Goal: Task Accomplishment & Management: Manage account settings

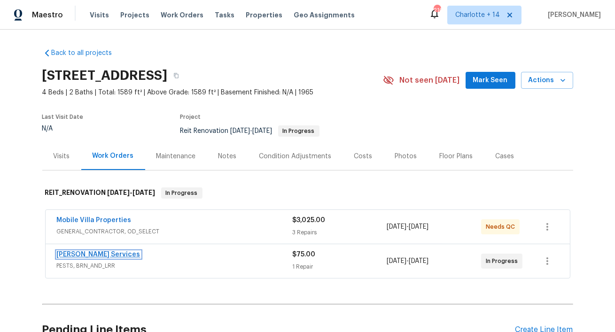
click at [82, 256] on link "Massey Services" at bounding box center [99, 254] width 84 height 7
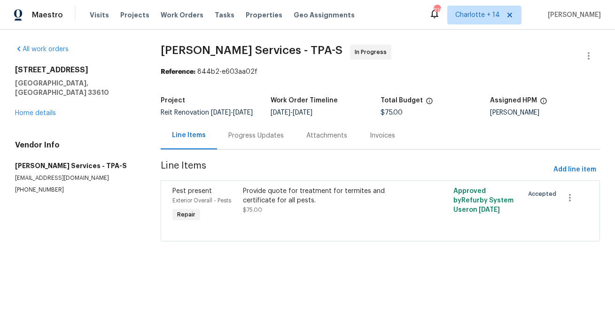
click at [238, 138] on div "Progress Updates" at bounding box center [256, 136] width 78 height 28
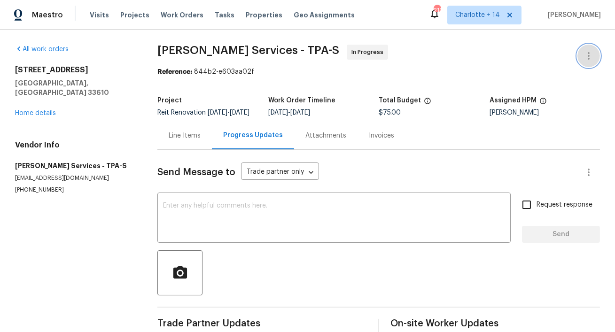
click at [592, 55] on icon "button" at bounding box center [588, 55] width 11 height 11
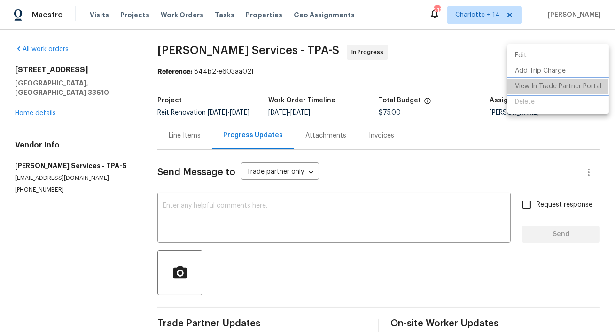
click at [531, 87] on li "View In Trade Partner Portal" at bounding box center [557, 87] width 101 height 16
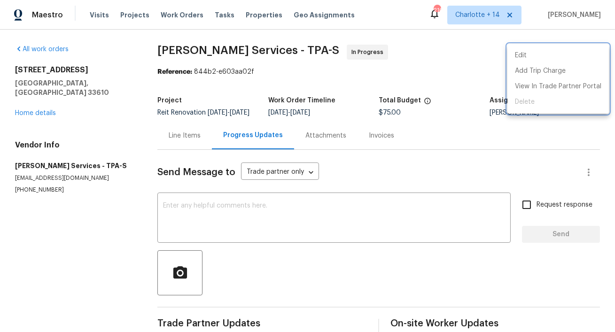
click at [40, 103] on div at bounding box center [307, 166] width 615 height 332
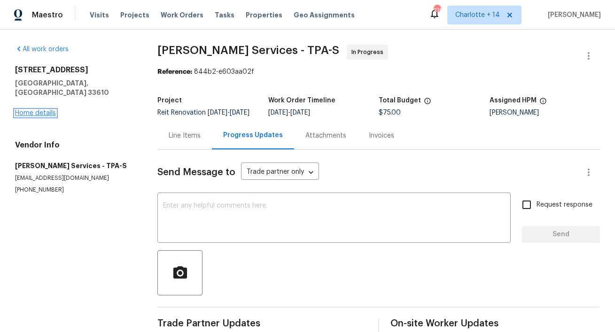
click at [40, 110] on link "Home details" at bounding box center [35, 113] width 41 height 7
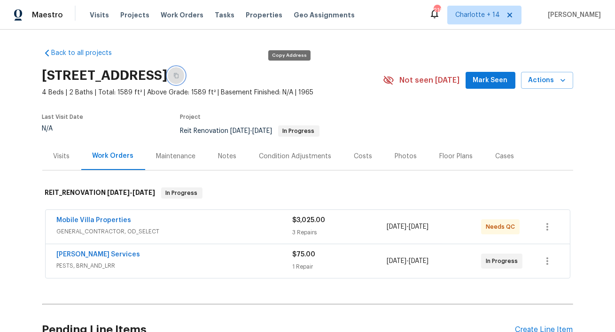
click at [185, 77] on button "button" at bounding box center [176, 75] width 17 height 17
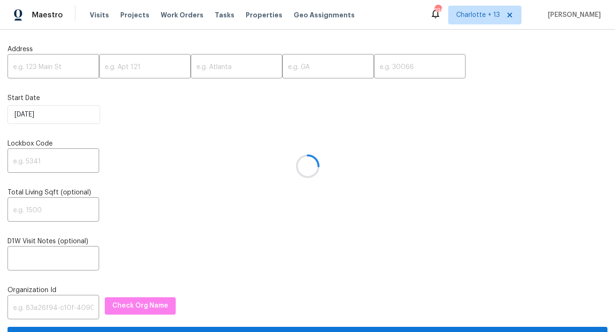
click at [59, 70] on div at bounding box center [307, 166] width 615 height 332
click at [54, 65] on input "text" at bounding box center [54, 67] width 92 height 22
paste input "741 Chatham Way, San Jacinto, CA 92583"
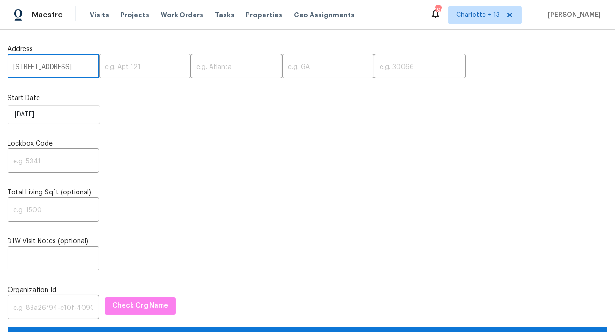
scroll to position [0, 54]
click at [74, 67] on input "741 Chatham Way, San Jacinto, CA 92583" at bounding box center [54, 67] width 92 height 22
type input "741 Chatham Way, San Jacinto, CA"
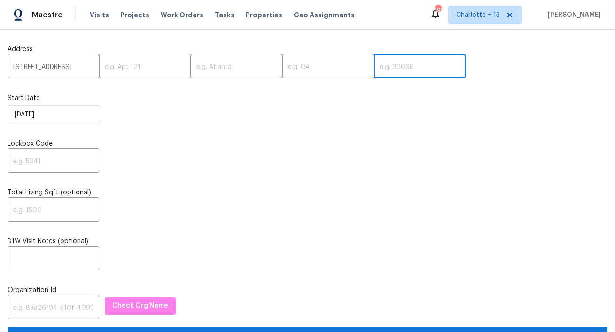
scroll to position [0, 0]
click at [374, 63] on input "text" at bounding box center [420, 67] width 92 height 22
paste input "92583"
type input "92583"
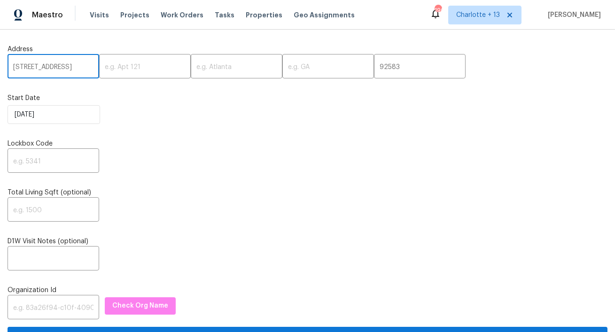
scroll to position [0, 33]
drag, startPoint x: 70, startPoint y: 67, endPoint x: 72, endPoint y: 63, distance: 4.8
click at [72, 63] on input "741 Chatham Way, San Jacinto, CA" at bounding box center [54, 67] width 92 height 22
type input "San Jacinto, CA"
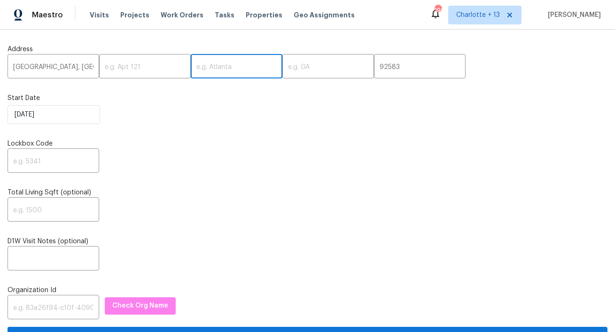
click at [208, 67] on input "text" at bounding box center [237, 67] width 92 height 22
paste input "741 Chatham Way,"
type input "741 Chatham Way,"
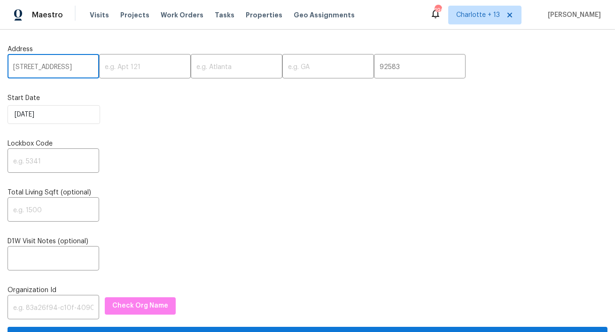
type input "San Jacinto, CA"
type input "741 Chatham Way,"
type input "741 Chatham Way, San Jacinto, CA"
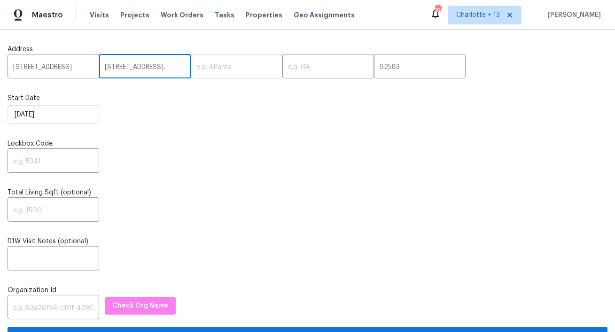
drag, startPoint x: 95, startPoint y: 69, endPoint x: 211, endPoint y: 78, distance: 116.9
click at [211, 78] on div "741 Chatham Way, San Jacinto, CA ​ 741 Chatham Way, ​ ​ ​ 92583 ​" at bounding box center [308, 67] width 600 height 22
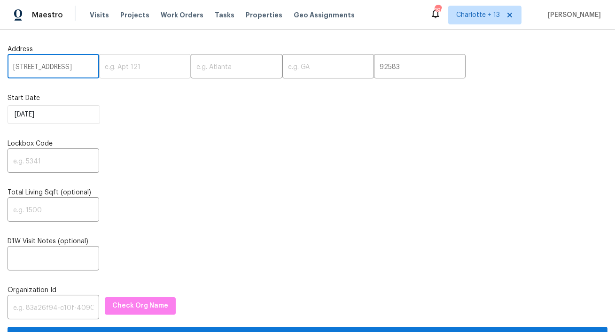
scroll to position [0, 33]
click at [72, 70] on input "741 Chatham Way, San Jacinto, CA" at bounding box center [54, 67] width 92 height 22
type input "741 Chatham Way, , CA"
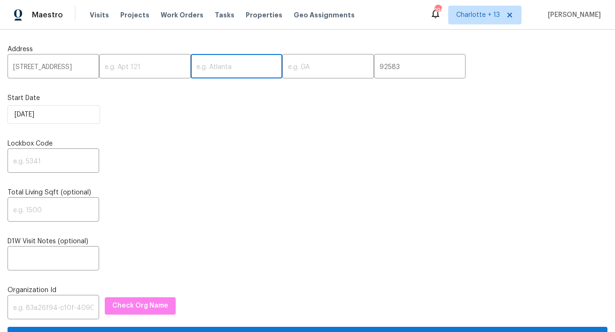
click at [221, 70] on input "text" at bounding box center [237, 67] width 92 height 22
paste input "San Jacinto"
type input "San Jacinto"
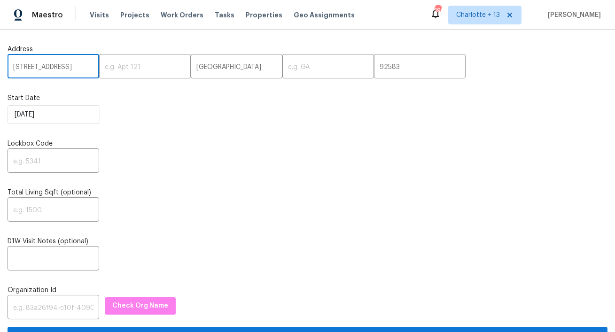
click at [81, 69] on input "741 Chatham Way, , CA" at bounding box center [54, 67] width 92 height 22
type input "741 Chatham Way, ,"
click at [282, 67] on input "text" at bounding box center [328, 67] width 92 height 22
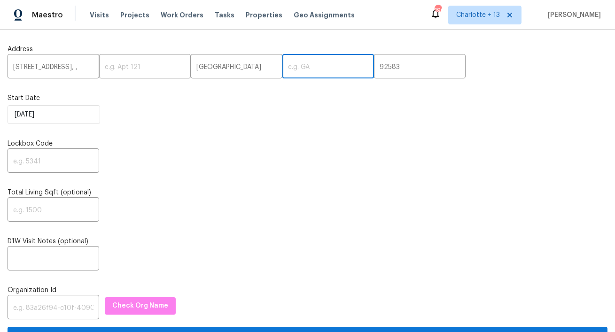
paste input "CA"
type input "CA"
click at [79, 67] on input "741 Chatham Way, ," at bounding box center [54, 67] width 92 height 22
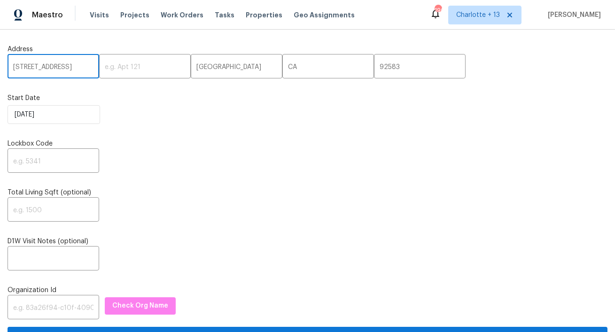
type input "741 Chatham Way"
click at [56, 166] on input "text" at bounding box center [54, 162] width 92 height 22
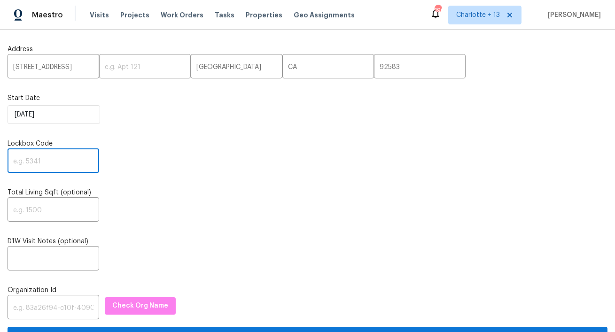
paste input "3302"
type input "3302"
click at [54, 311] on input "text" at bounding box center [54, 308] width 92 height 22
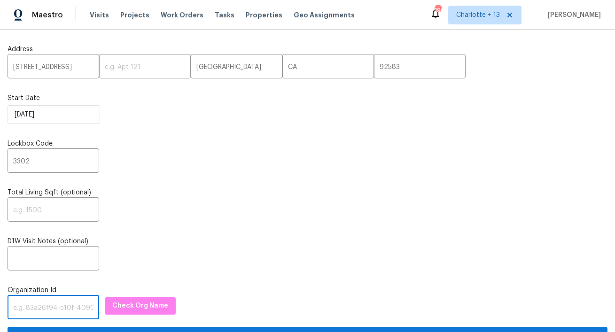
paste input "1349d153-b359-4f9b-b4dd-758ff939cc37"
type input "1349d153-b359-4f9b-b4dd-758ff939cc37"
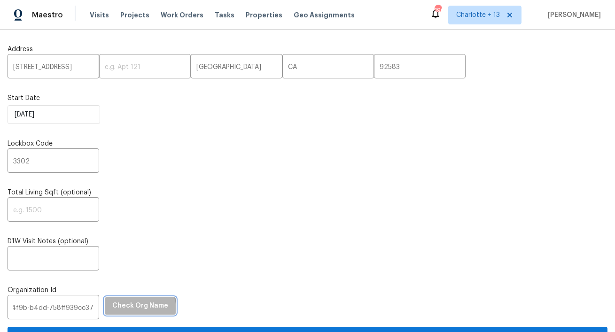
scroll to position [0, 0]
click at [123, 311] on span "Check Org Name" at bounding box center [140, 306] width 56 height 12
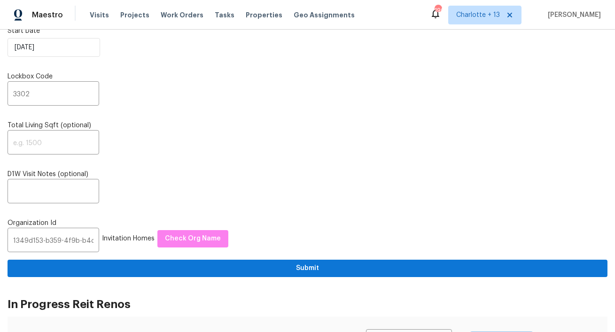
scroll to position [169, 0]
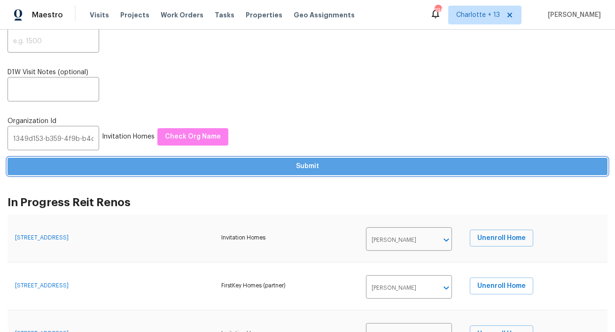
click at [227, 172] on span "Submit" at bounding box center [307, 167] width 585 height 12
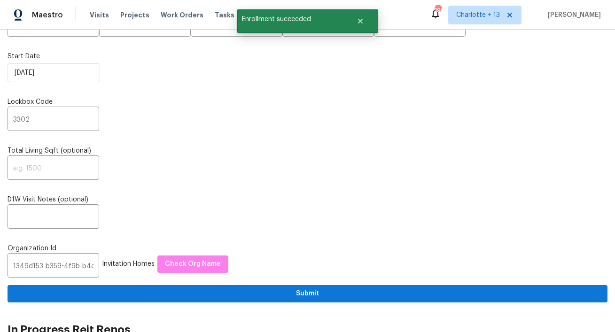
scroll to position [0, 0]
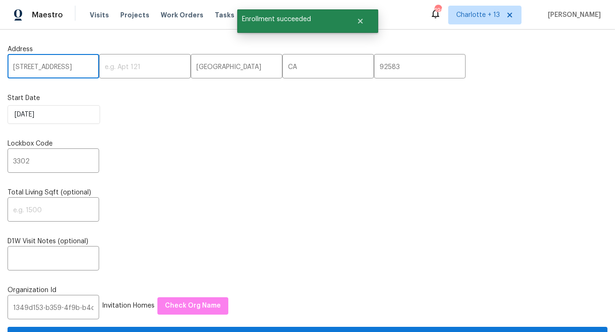
click at [47, 67] on input "741 Chatham Way" at bounding box center [54, 67] width 92 height 22
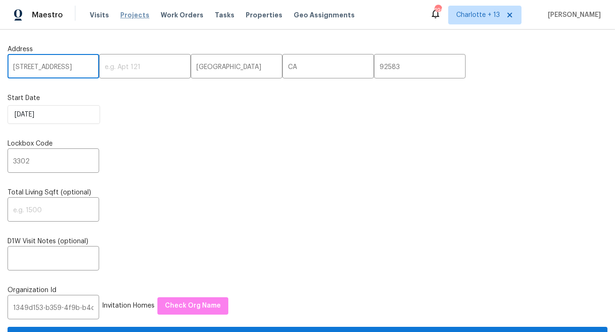
click at [132, 16] on span "Projects" at bounding box center [134, 14] width 29 height 9
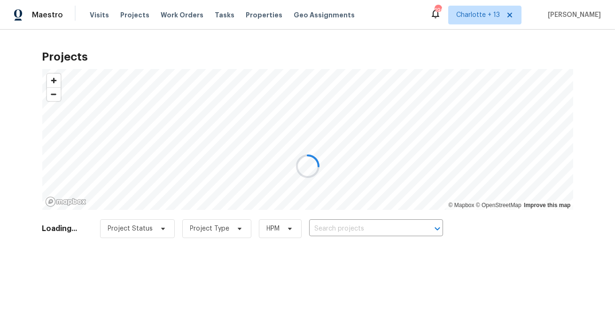
click at [328, 229] on div at bounding box center [307, 166] width 615 height 332
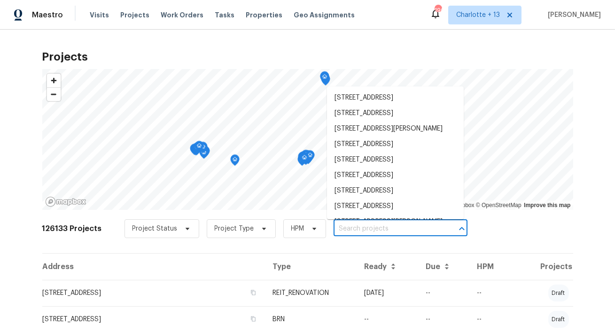
click at [334, 229] on input "text" at bounding box center [388, 229] width 108 height 15
paste input "741 Chatham Way"
type input "741 Chatham Way"
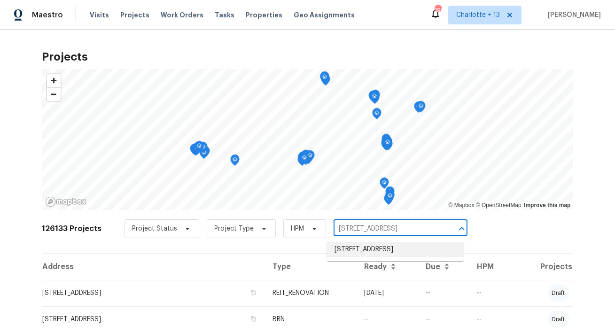
click at [345, 251] on li "741 Chatham Way, San Jacinto, CA 92583" at bounding box center [395, 250] width 137 height 16
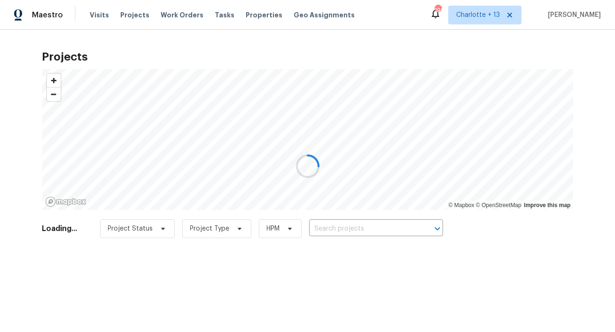
type input "741 Chatham Way, San Jacinto, CA 92583"
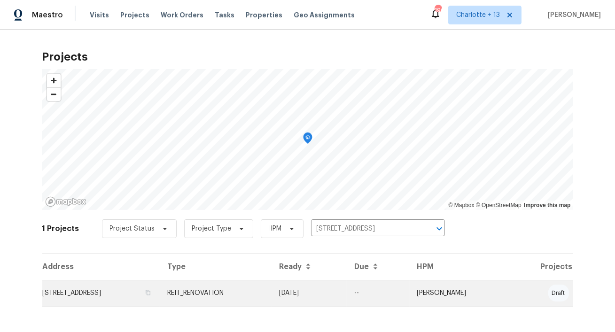
click at [83, 295] on td "741 Chatham Way, San Jacinto, CA 92583" at bounding box center [101, 293] width 118 height 26
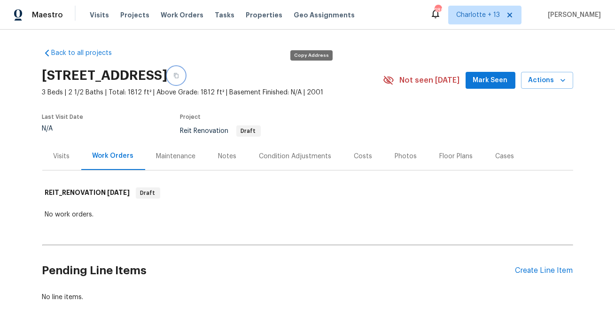
click at [179, 76] on icon "button" at bounding box center [176, 76] width 6 height 6
click at [54, 149] on div "Visits" at bounding box center [61, 156] width 39 height 28
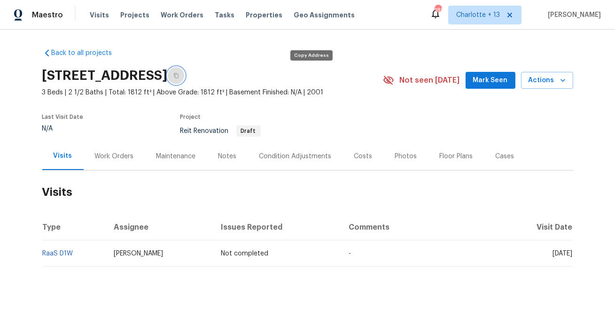
click at [185, 74] on button "button" at bounding box center [176, 75] width 17 height 17
click at [513, 16] on icon at bounding box center [510, 15] width 8 height 8
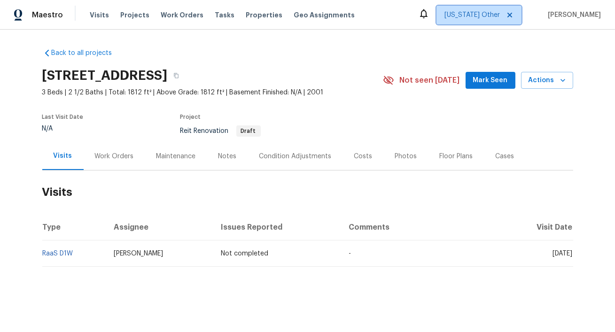
click at [500, 16] on span "Alabama Other" at bounding box center [471, 14] width 55 height 9
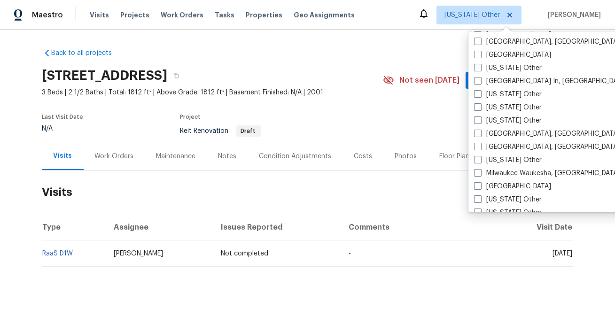
scroll to position [660, 0]
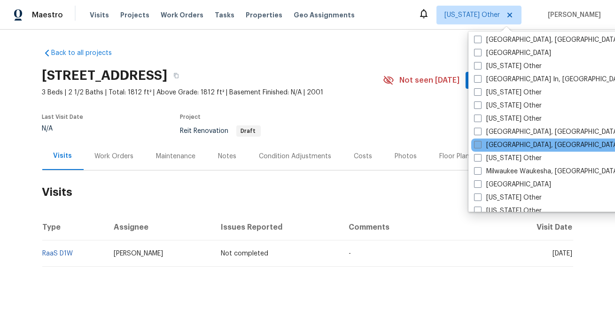
click at [479, 148] on span at bounding box center [478, 145] width 8 height 8
click at [479, 147] on input "[GEOGRAPHIC_DATA], [GEOGRAPHIC_DATA]" at bounding box center [477, 143] width 6 height 6
checkbox input "true"
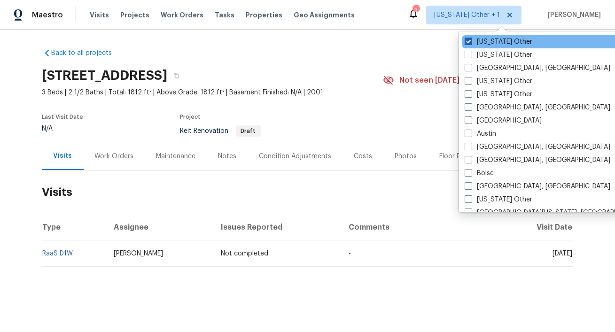
click at [502, 44] on label "Alabama Other" at bounding box center [499, 41] width 68 height 9
click at [471, 43] on input "Alabama Other" at bounding box center [468, 40] width 6 height 6
checkbox input "false"
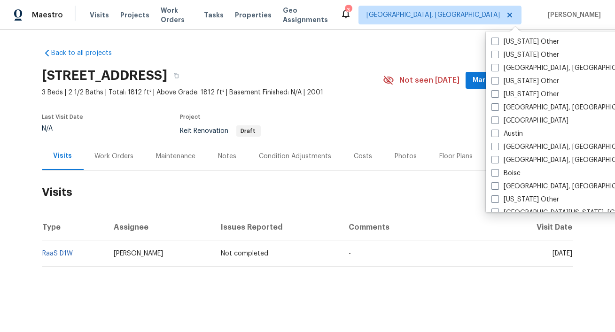
click at [354, 48] on div "Back to all projects 741 Chatham Way, San Jacinto, CA 92583 3 Beds | 2 1/2 Bath…" at bounding box center [307, 157] width 531 height 233
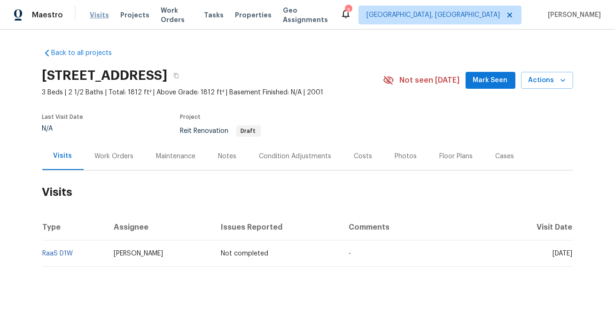
click at [96, 16] on span "Visits" at bounding box center [99, 14] width 19 height 9
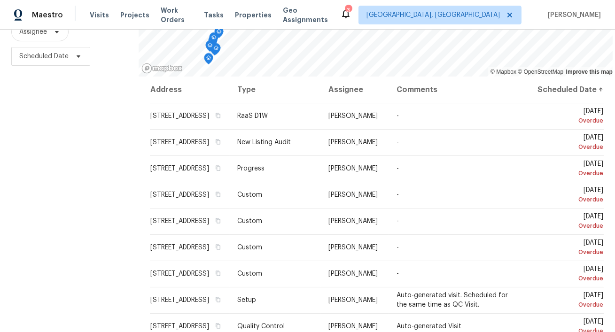
scroll to position [132, 0]
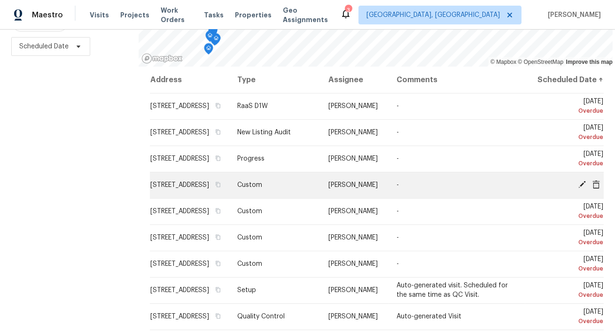
click at [596, 188] on icon at bounding box center [596, 184] width 8 height 8
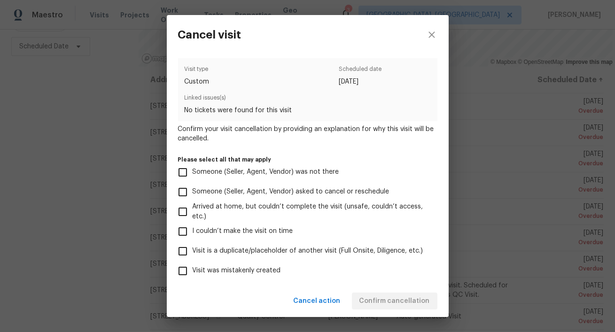
scroll to position [61, 0]
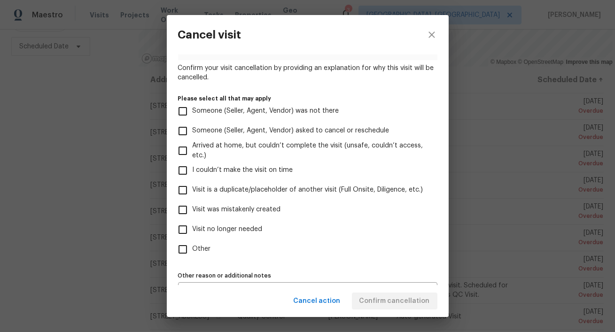
click at [259, 211] on span "Visit was mistakenly created" at bounding box center [237, 210] width 88 height 10
click at [193, 211] on input "Visit was mistakenly created" at bounding box center [183, 210] width 20 height 20
checkbox input "true"
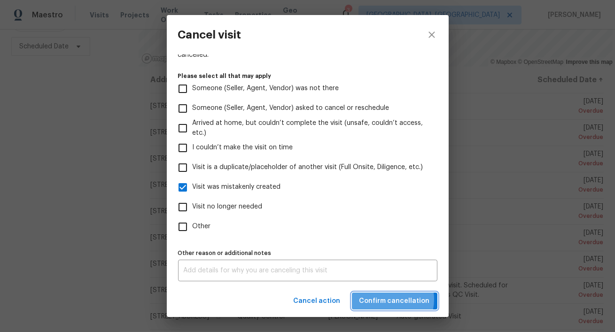
click at [388, 300] on span "Confirm cancellation" at bounding box center [394, 301] width 70 height 12
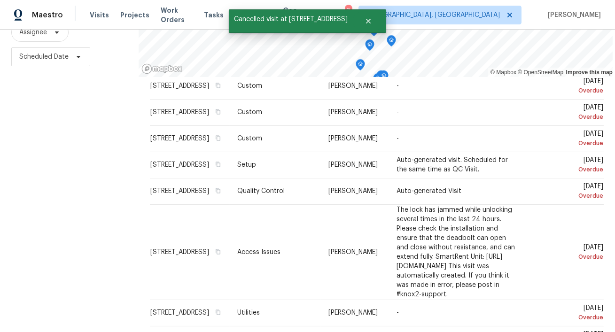
scroll to position [132, 0]
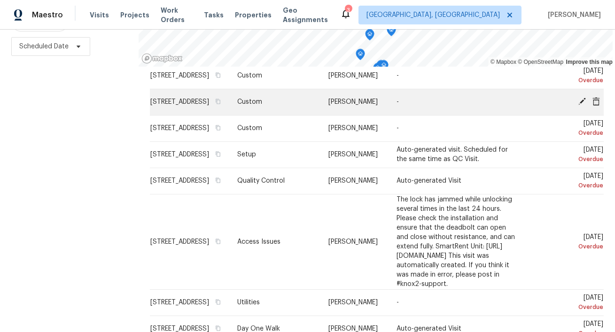
click at [595, 107] on div at bounding box center [568, 102] width 70 height 10
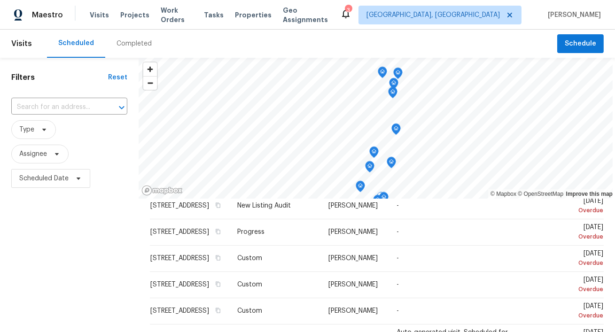
scroll to position [57, 0]
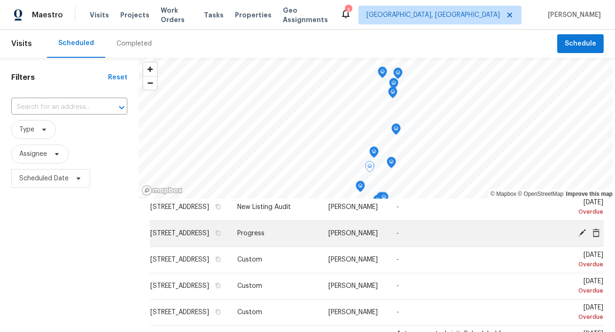
click at [597, 237] on icon at bounding box center [596, 232] width 8 height 8
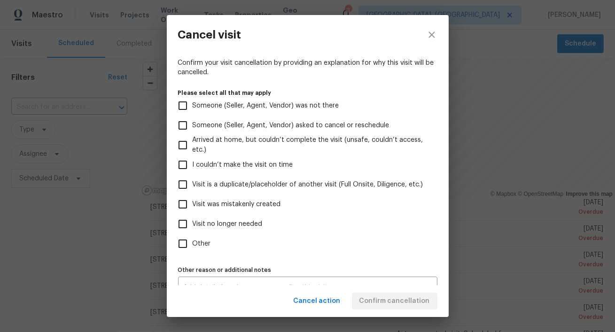
click at [270, 206] on span "Visit was mistakenly created" at bounding box center [237, 205] width 88 height 10
click at [193, 206] on input "Visit was mistakenly created" at bounding box center [183, 204] width 20 height 20
checkbox input "true"
click at [399, 307] on button "Confirm cancellation" at bounding box center [395, 301] width 86 height 17
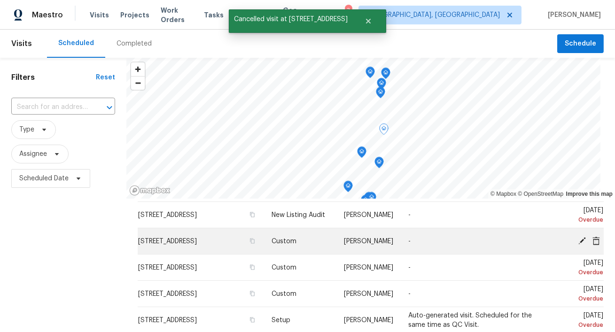
click at [598, 243] on icon at bounding box center [596, 240] width 8 height 8
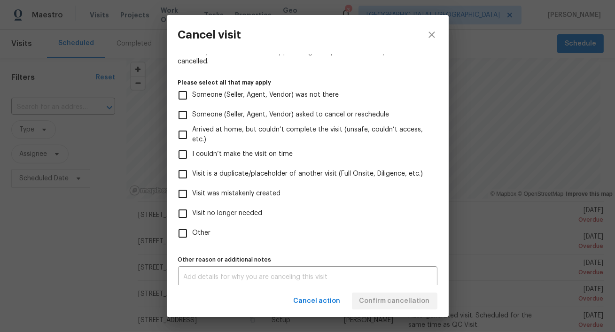
scroll to position [84, 0]
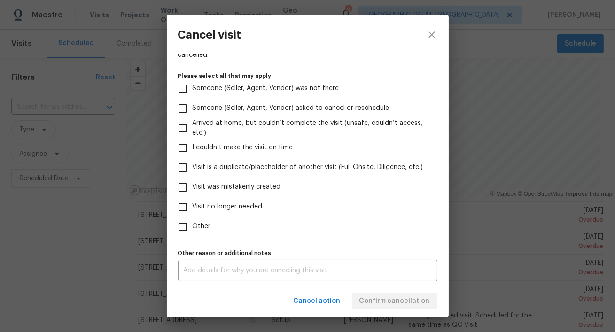
click at [263, 188] on span "Visit was mistakenly created" at bounding box center [237, 187] width 88 height 10
click at [193, 188] on input "Visit was mistakenly created" at bounding box center [183, 188] width 20 height 20
checkbox input "true"
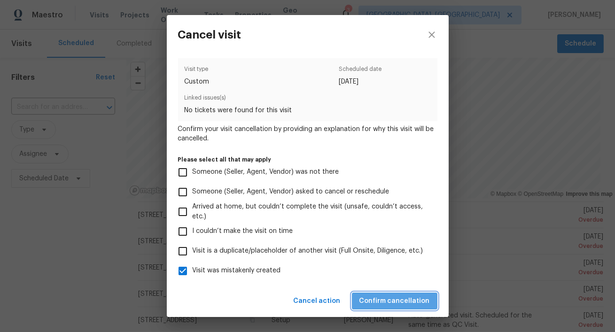
click at [407, 299] on span "Confirm cancellation" at bounding box center [394, 301] width 70 height 12
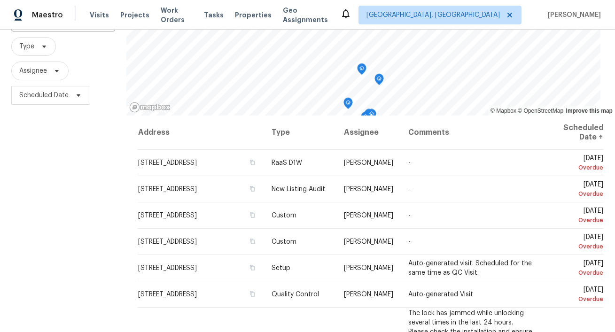
scroll to position [131, 0]
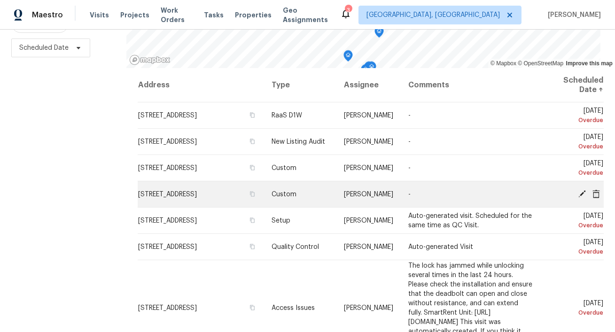
click at [597, 191] on icon at bounding box center [596, 193] width 8 height 8
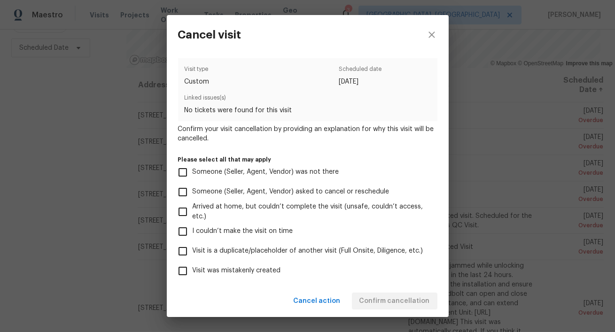
click at [280, 270] on label "Visit was mistakenly created" at bounding box center [301, 271] width 257 height 20
click at [193, 270] on input "Visit was mistakenly created" at bounding box center [183, 271] width 20 height 20
checkbox input "true"
click at [406, 301] on span "Confirm cancellation" at bounding box center [394, 301] width 70 height 12
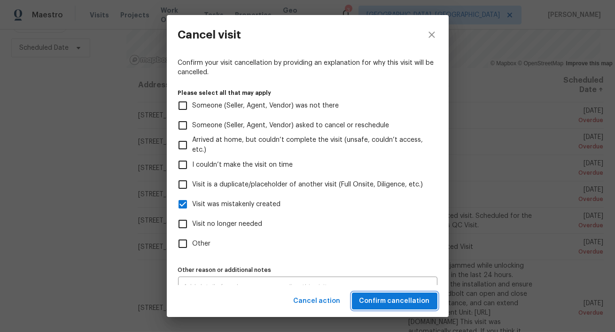
scroll to position [17, 0]
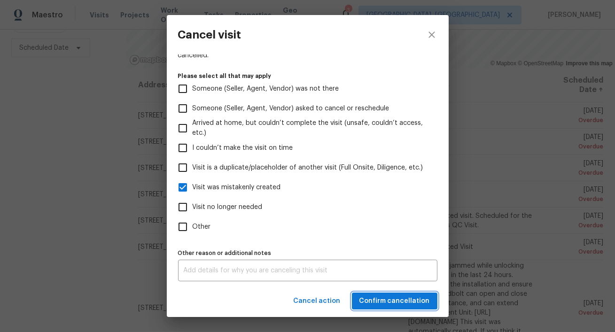
click at [381, 304] on span "Confirm cancellation" at bounding box center [394, 301] width 70 height 12
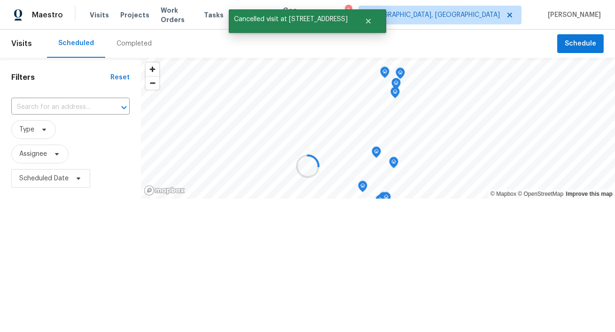
scroll to position [0, 0]
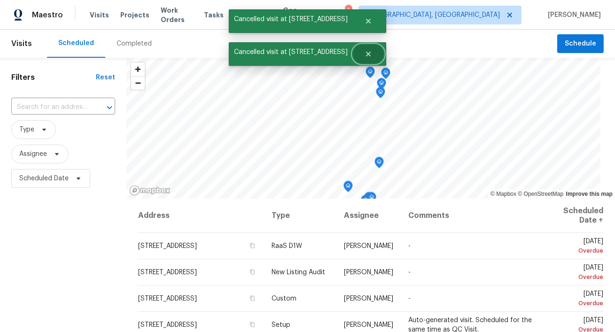
click at [366, 47] on button "Close" at bounding box center [368, 54] width 31 height 19
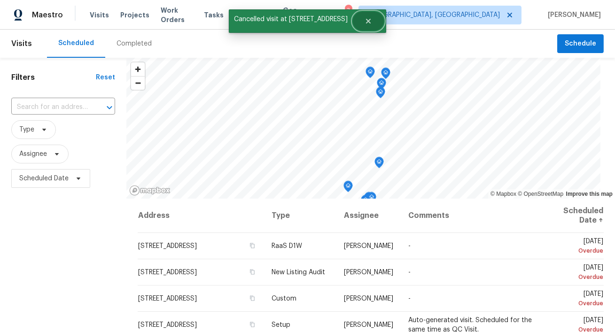
click at [365, 18] on icon "Close" at bounding box center [369, 21] width 8 height 8
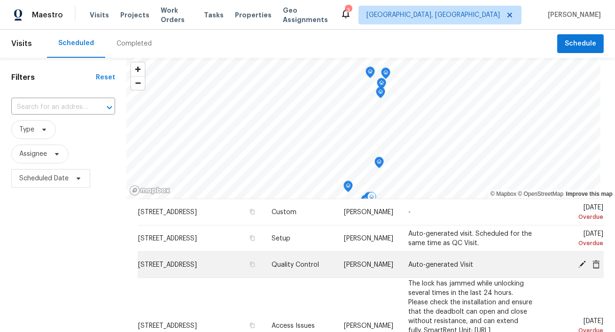
scroll to position [62, 0]
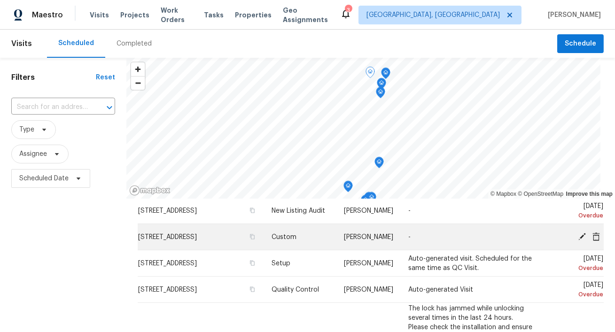
click at [601, 235] on span at bounding box center [596, 236] width 14 height 8
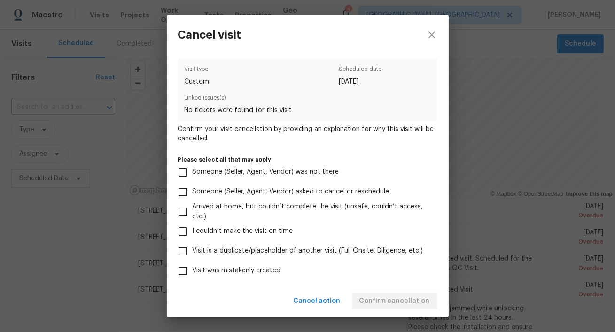
scroll to position [84, 0]
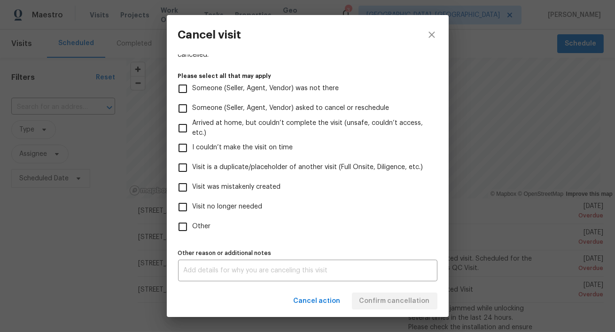
click at [265, 188] on span "Visit was mistakenly created" at bounding box center [237, 187] width 88 height 10
click at [193, 188] on input "Visit was mistakenly created" at bounding box center [183, 188] width 20 height 20
checkbox input "true"
click at [379, 300] on span "Confirm cancellation" at bounding box center [394, 301] width 70 height 12
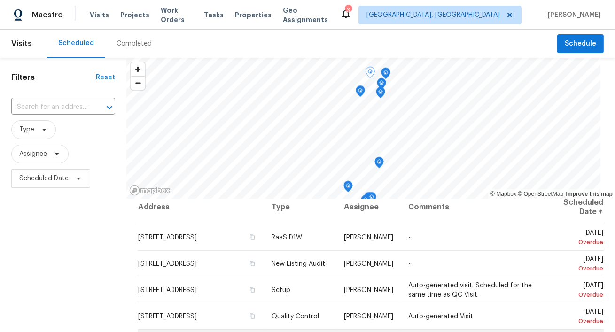
scroll to position [5, 0]
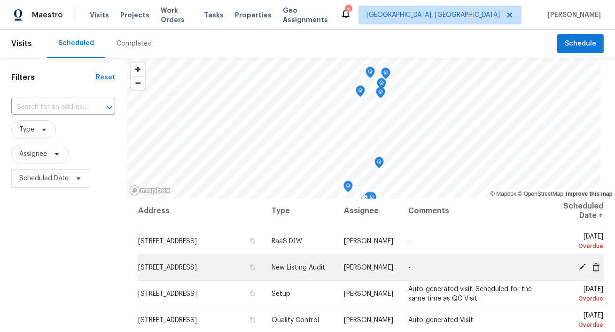
click at [583, 265] on icon at bounding box center [582, 267] width 8 height 8
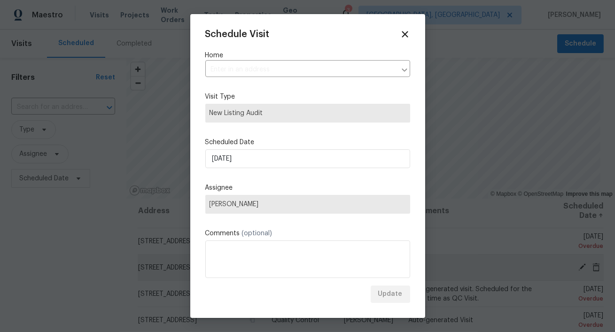
type input "[STREET_ADDRESS]"
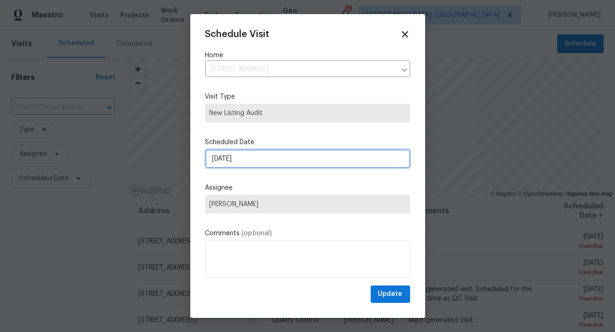
click at [318, 161] on input "9/24/2025" at bounding box center [307, 158] width 205 height 19
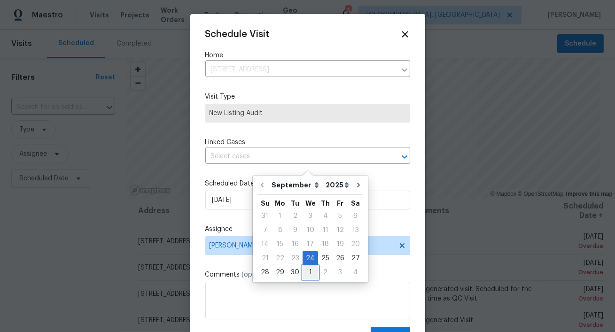
click at [307, 268] on div "1" at bounding box center [311, 272] width 16 height 13
type input "10/1/2025"
select select "9"
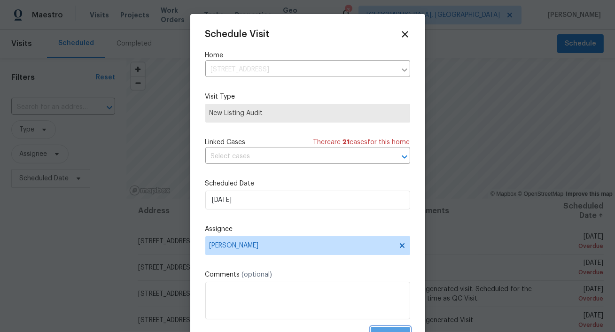
click at [388, 328] on button "Update" at bounding box center [390, 335] width 39 height 17
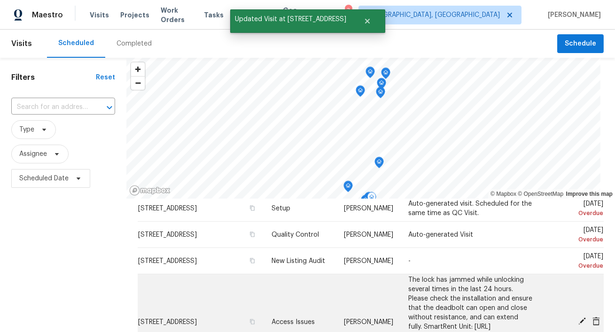
scroll to position [70, 0]
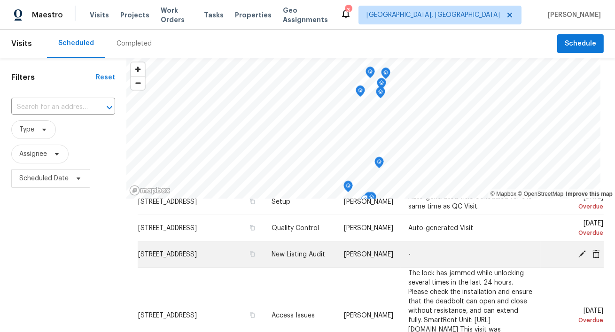
click at [580, 254] on icon at bounding box center [582, 254] width 8 height 8
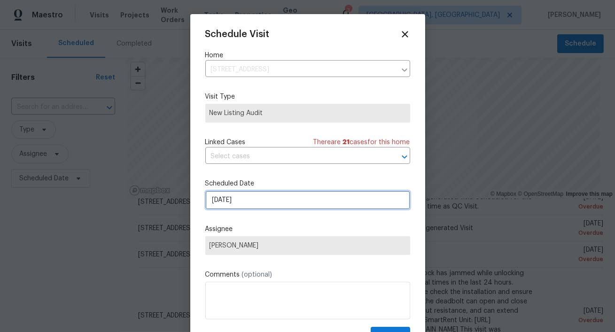
click at [307, 198] on input "10/1/2025" at bounding box center [307, 200] width 205 height 19
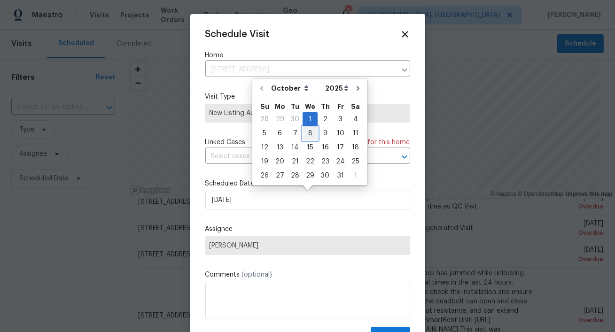
click at [307, 134] on div "8" at bounding box center [310, 133] width 15 height 13
type input "10/8/2025"
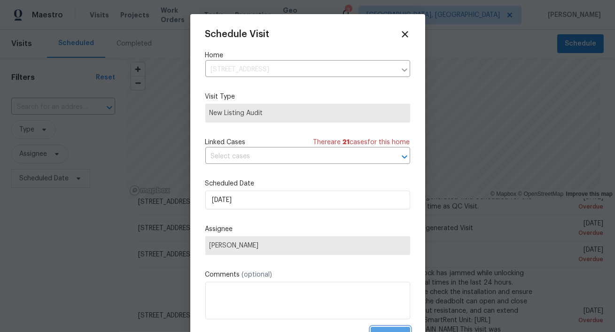
click at [392, 330] on button "Update" at bounding box center [390, 335] width 39 height 17
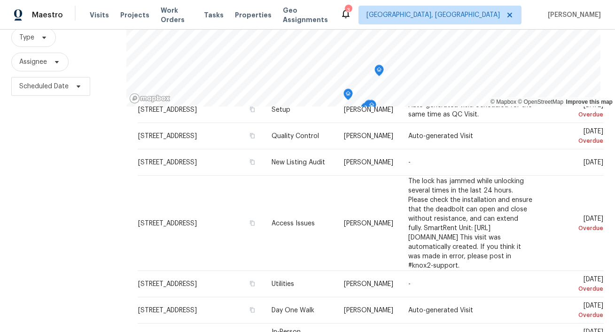
scroll to position [132, 0]
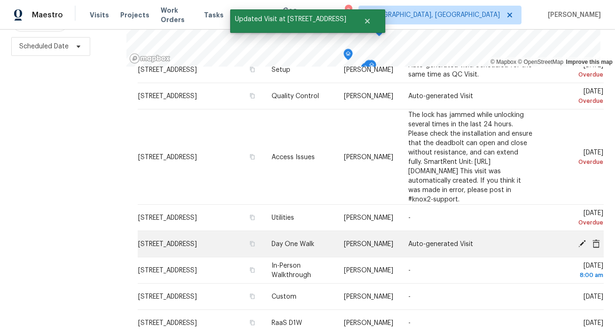
click at [597, 239] on icon at bounding box center [596, 243] width 8 height 8
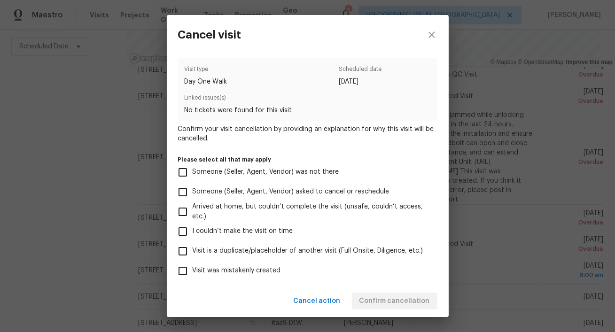
click at [219, 270] on span "Visit was mistakenly created" at bounding box center [237, 271] width 88 height 10
click at [193, 270] on input "Visit was mistakenly created" at bounding box center [183, 271] width 20 height 20
checkbox input "true"
click at [419, 299] on span "Confirm cancellation" at bounding box center [394, 301] width 70 height 12
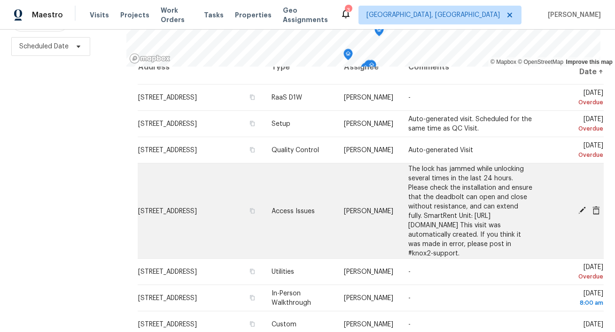
scroll to position [10, 0]
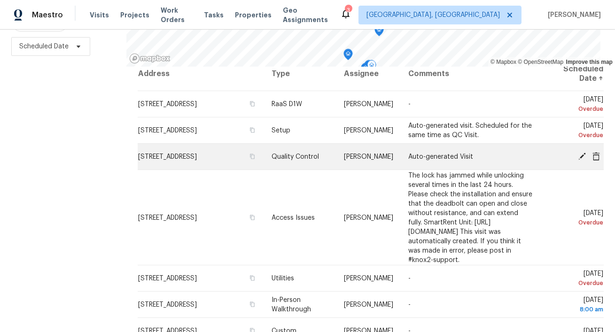
click at [598, 156] on icon at bounding box center [596, 156] width 8 height 8
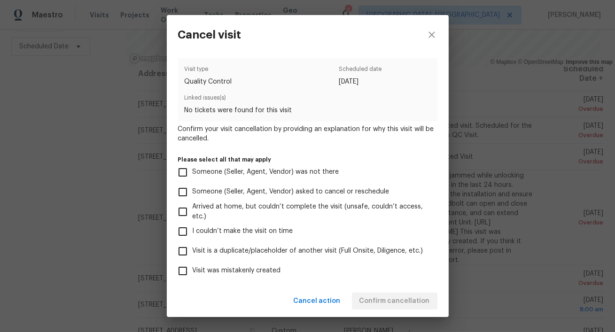
click at [246, 273] on span "Visit was mistakenly created" at bounding box center [237, 271] width 88 height 10
click at [193, 273] on input "Visit was mistakenly created" at bounding box center [183, 271] width 20 height 20
checkbox input "true"
click at [402, 295] on button "Confirm cancellation" at bounding box center [395, 301] width 86 height 17
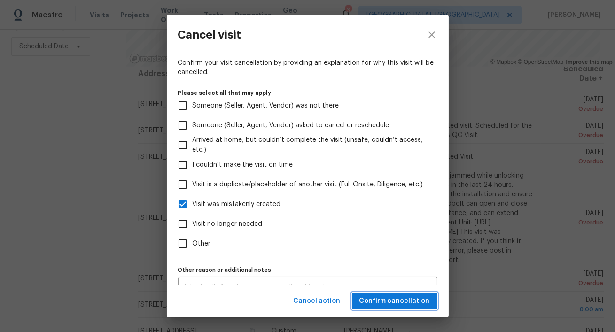
scroll to position [17, 0]
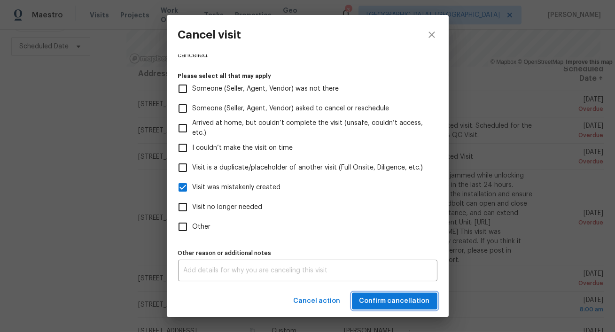
click at [376, 300] on span "Confirm cancellation" at bounding box center [394, 301] width 70 height 12
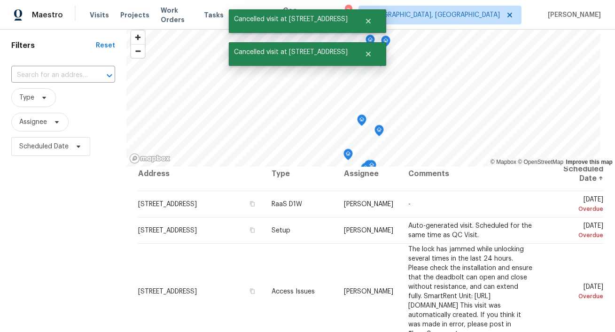
scroll to position [109, 0]
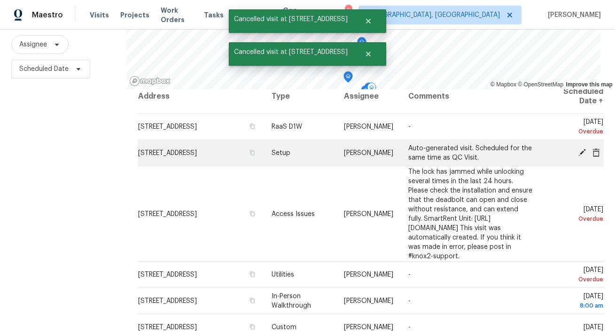
click at [596, 153] on icon at bounding box center [596, 152] width 8 height 8
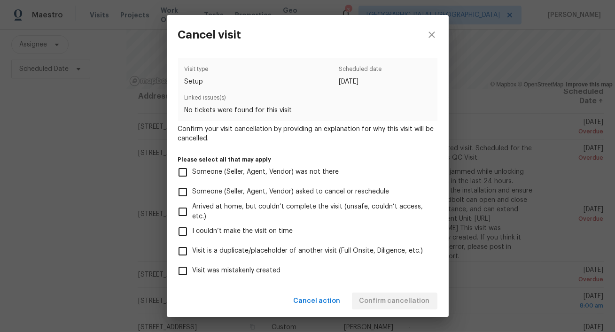
scroll to position [84, 0]
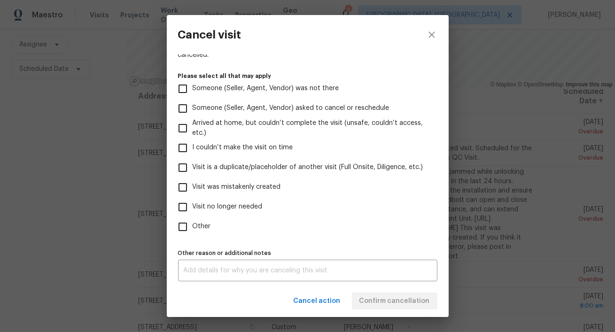
click at [247, 186] on span "Visit was mistakenly created" at bounding box center [237, 187] width 88 height 10
click at [193, 186] on input "Visit was mistakenly created" at bounding box center [183, 188] width 20 height 20
checkbox input "true"
click at [387, 307] on button "Confirm cancellation" at bounding box center [395, 301] width 86 height 17
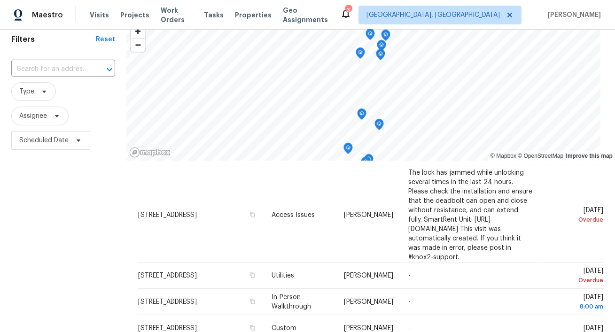
scroll to position [0, 0]
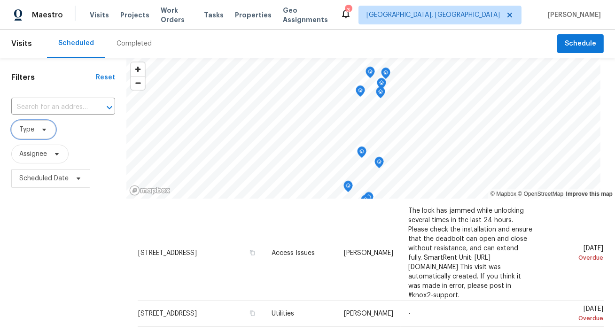
click at [29, 132] on span "Type" at bounding box center [26, 129] width 15 height 9
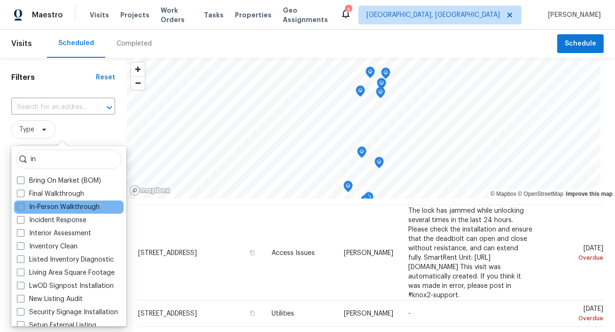
type input "in"
click at [17, 206] on span at bounding box center [21, 207] width 8 height 8
click at [17, 206] on input "In-Person Walkthrough" at bounding box center [20, 205] width 6 height 6
checkbox input "true"
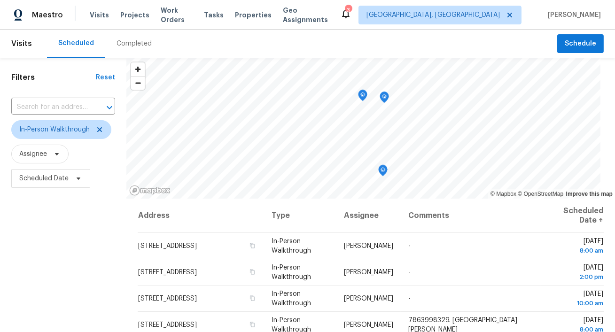
click at [2, 226] on div "Filters Reset ​ In-Person Walkthrough Assignee Scheduled Date" at bounding box center [63, 261] width 126 height 407
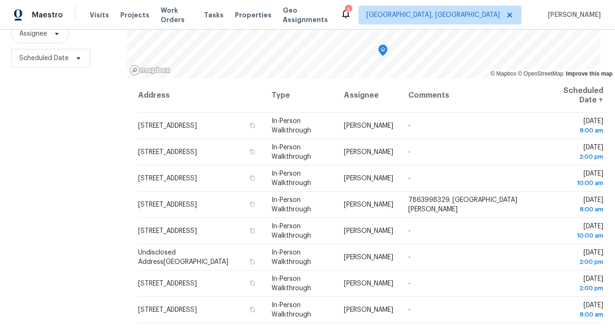
scroll to position [132, 0]
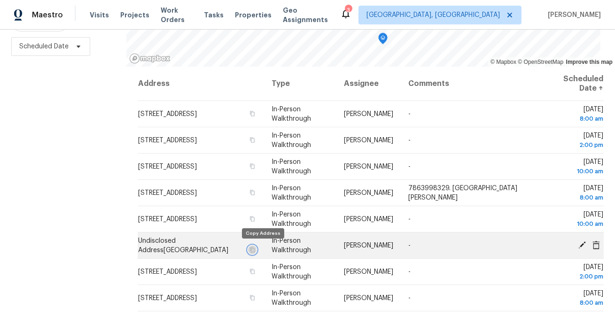
click at [255, 249] on icon "button" at bounding box center [252, 250] width 6 height 6
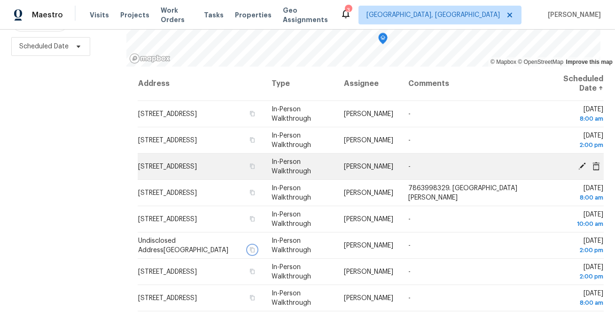
scroll to position [0, 0]
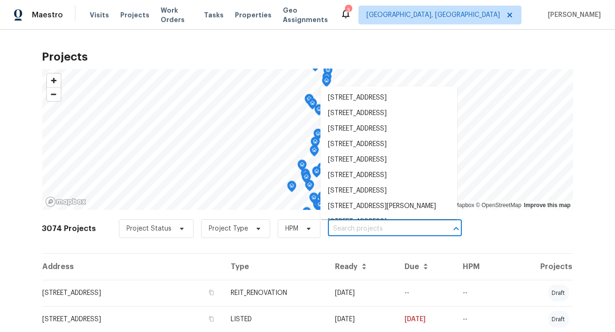
click at [395, 229] on input "text" at bounding box center [382, 229] width 108 height 15
paste input "[STREET_ADDRESS]"
type input "[STREET_ADDRESS]"
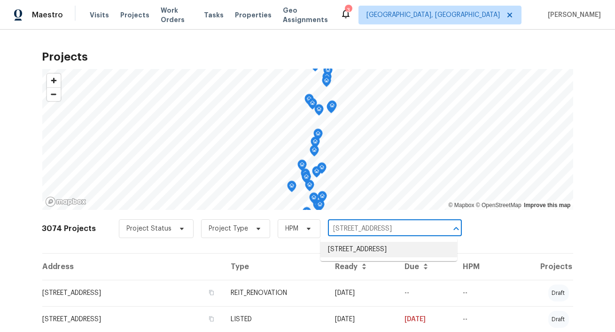
click at [381, 250] on li "[STREET_ADDRESS]" at bounding box center [388, 250] width 137 height 16
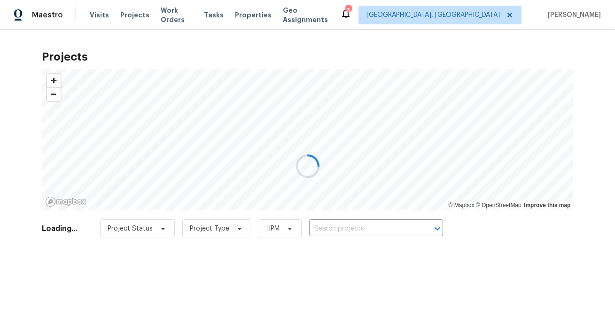
type input "[STREET_ADDRESS]"
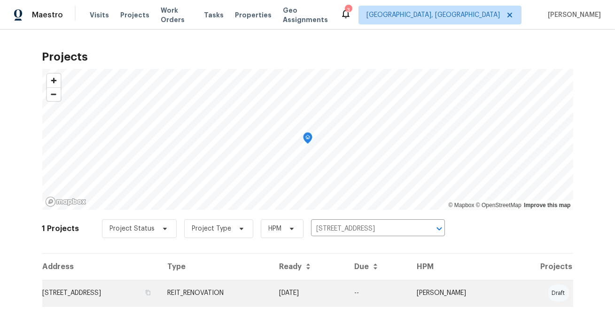
click at [151, 294] on td "[STREET_ADDRESS]" at bounding box center [101, 293] width 118 height 26
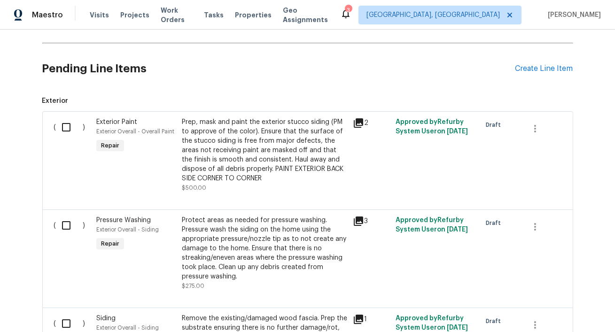
scroll to position [205, 0]
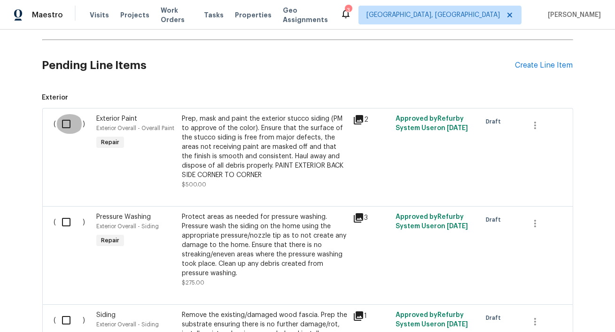
click at [67, 126] on input "checkbox" at bounding box center [69, 124] width 27 height 20
checkbox input "true"
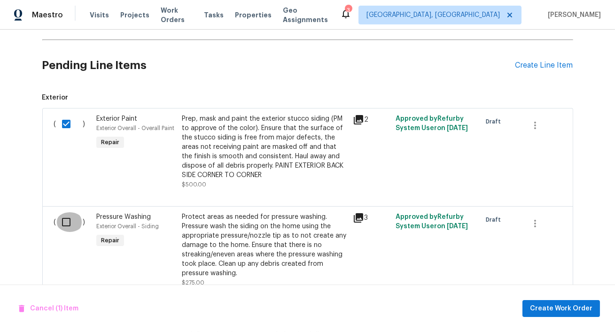
click at [65, 223] on input "checkbox" at bounding box center [69, 222] width 27 height 20
checkbox input "true"
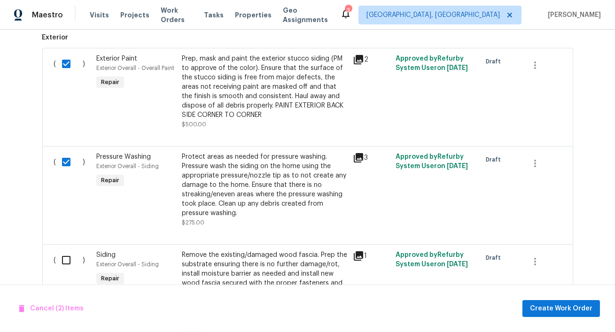
scroll to position [305, 0]
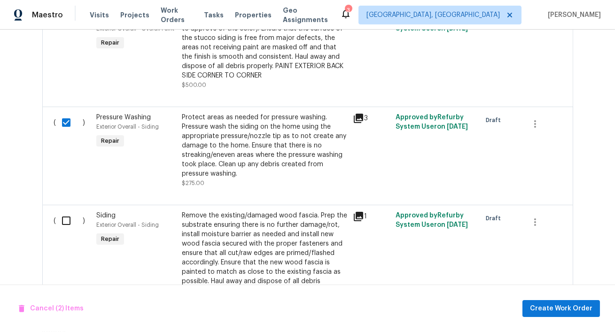
click at [63, 221] on input "checkbox" at bounding box center [69, 221] width 27 height 20
checkbox input "true"
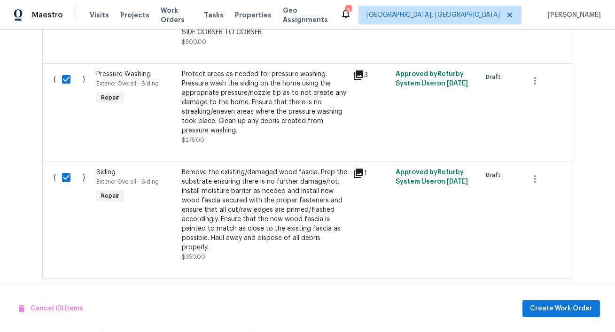
scroll to position [426, 0]
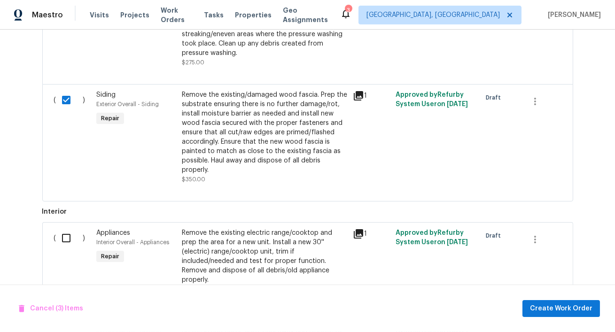
click at [60, 241] on input "checkbox" at bounding box center [69, 238] width 27 height 20
checkbox input "true"
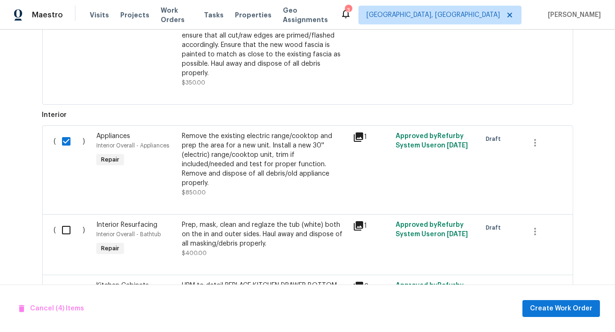
scroll to position [540, 0]
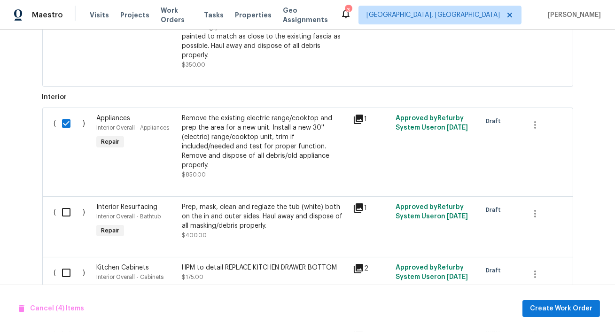
click at [62, 203] on input "checkbox" at bounding box center [69, 212] width 27 height 20
checkbox input "true"
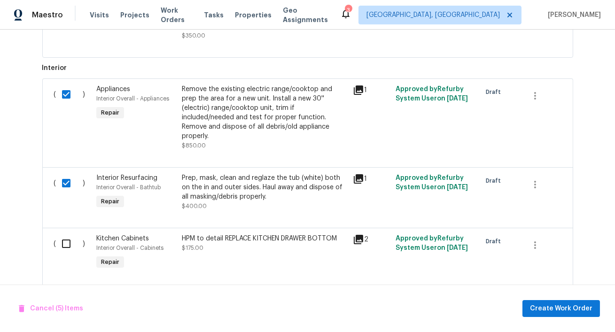
scroll to position [625, 0]
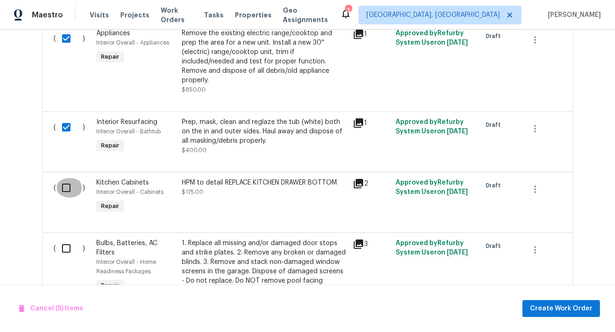
click at [61, 183] on input "checkbox" at bounding box center [69, 188] width 27 height 20
checkbox input "true"
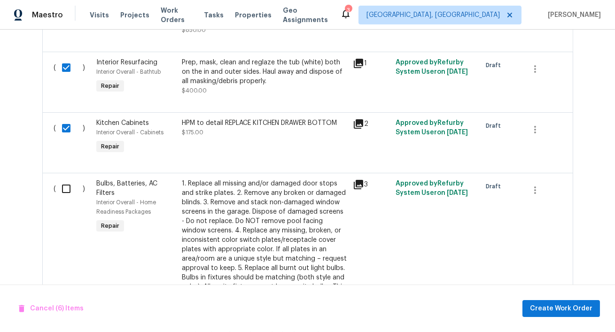
scroll to position [698, 0]
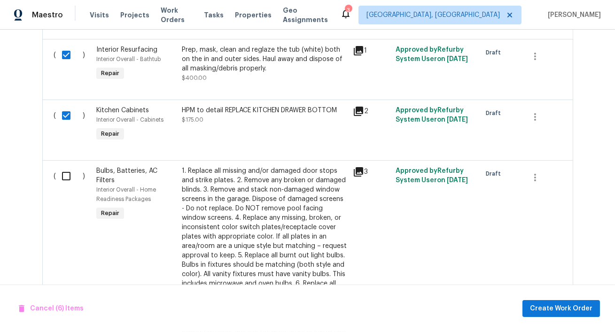
click at [58, 166] on input "checkbox" at bounding box center [69, 176] width 27 height 20
checkbox input "true"
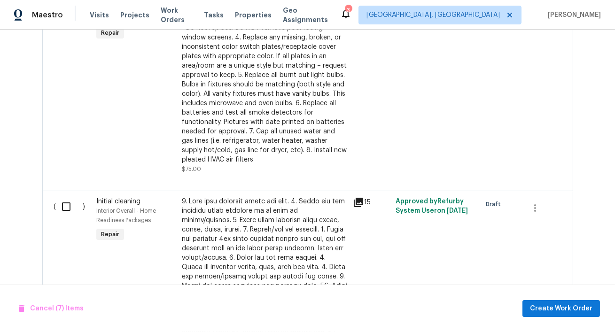
scroll to position [960, 0]
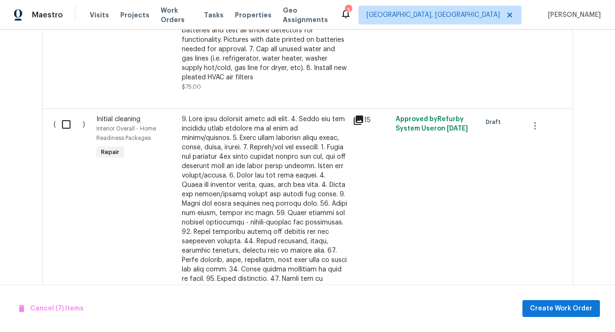
click at [62, 115] on input "checkbox" at bounding box center [69, 125] width 27 height 20
checkbox input "true"
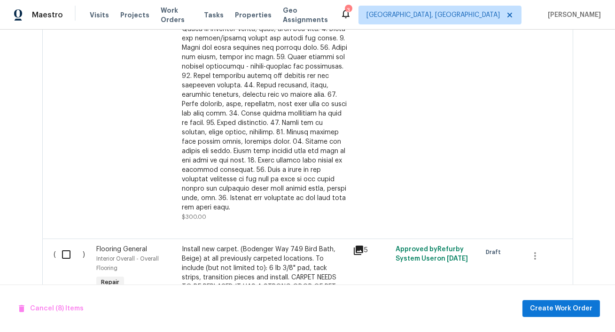
scroll to position [1149, 0]
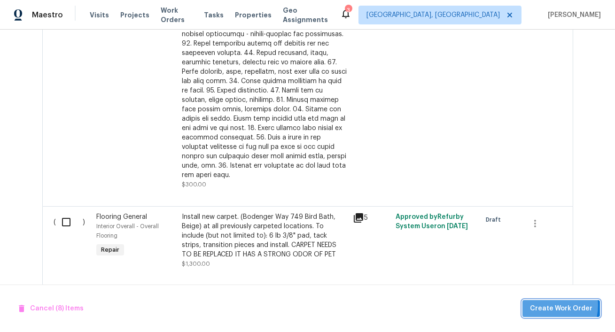
click at [547, 306] on span "Create Work Order" at bounding box center [561, 309] width 62 height 12
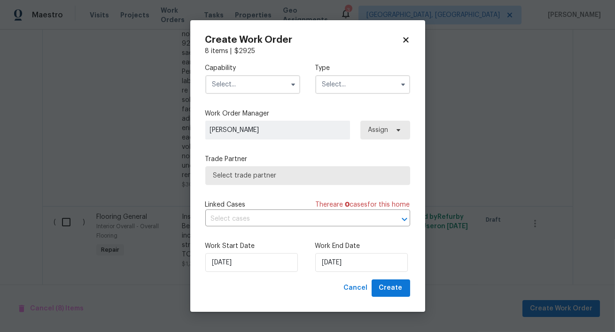
click at [267, 85] on input "text" at bounding box center [252, 84] width 95 height 19
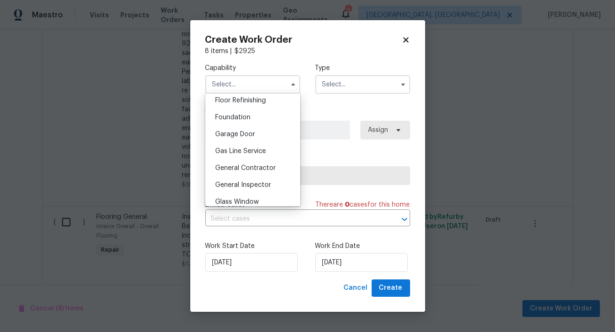
scroll to position [396, 0]
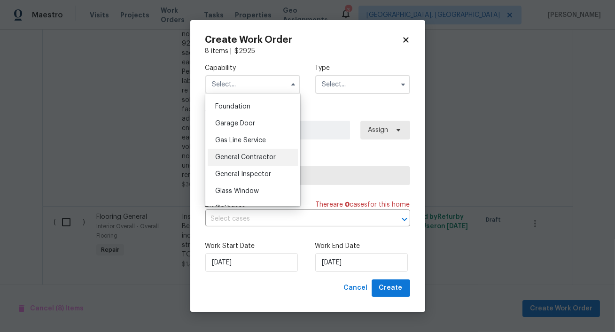
click at [250, 158] on span "General Contractor" at bounding box center [245, 157] width 61 height 7
type input "General Contractor"
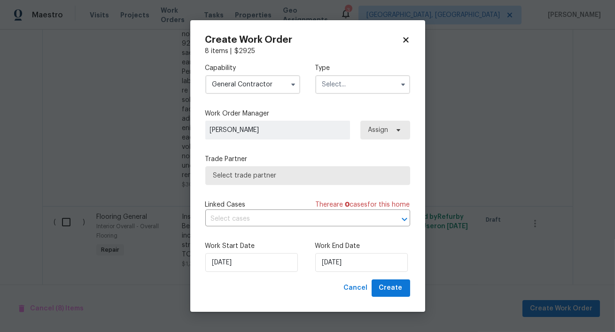
click at [366, 81] on input "text" at bounding box center [362, 84] width 95 height 19
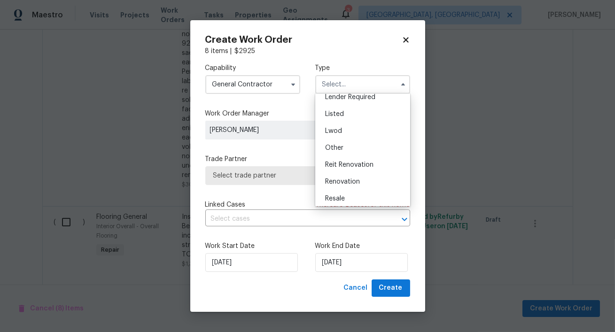
scroll to position [78, 0]
click at [343, 161] on span "Reit Renovation" at bounding box center [349, 161] width 48 height 7
type input "Reit Renovation"
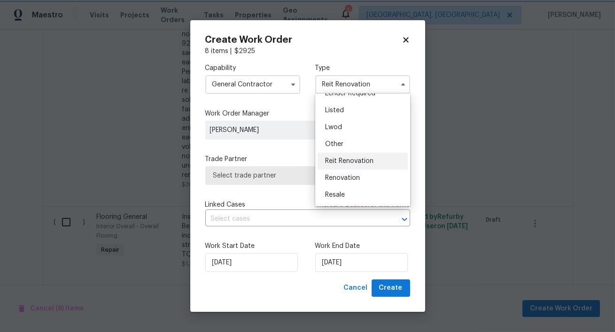
scroll to position [0, 0]
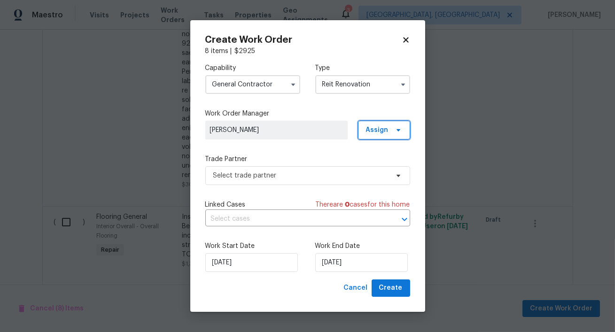
click at [383, 135] on span "Assign" at bounding box center [384, 130] width 52 height 19
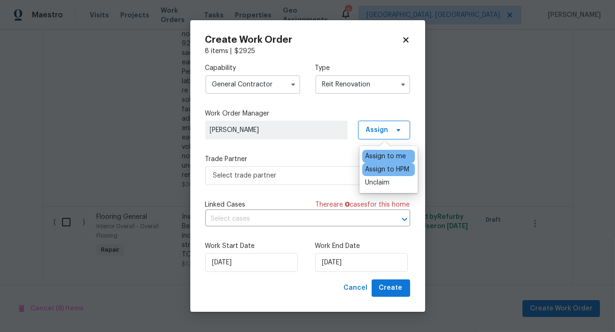
click at [380, 171] on div "Assign to HPM" at bounding box center [387, 169] width 44 height 9
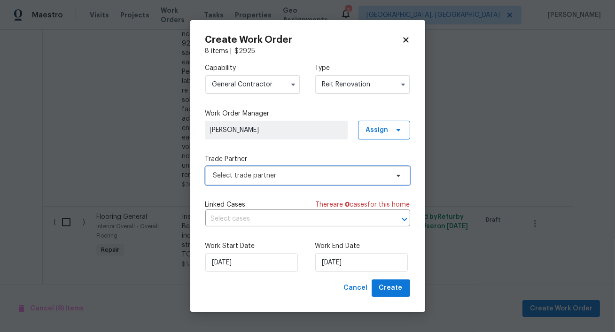
click at [321, 175] on span "Select trade partner" at bounding box center [300, 175] width 175 height 9
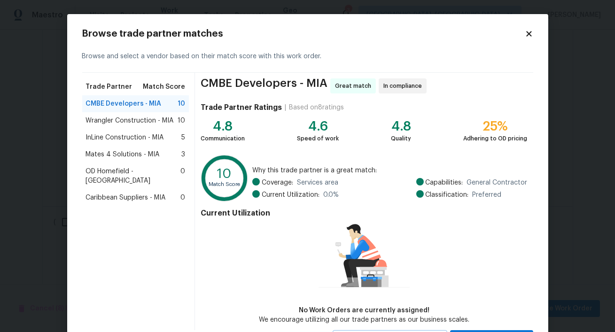
click at [140, 121] on span "Wrangler Construction - MIA" at bounding box center [130, 120] width 88 height 9
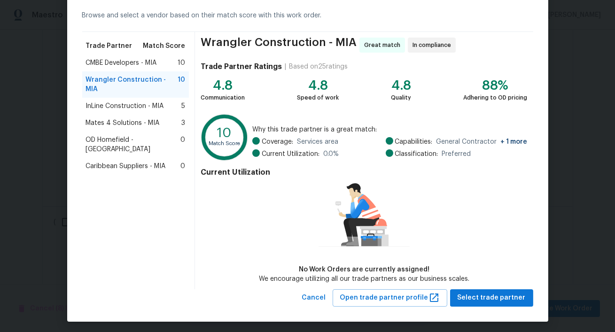
scroll to position [44, 0]
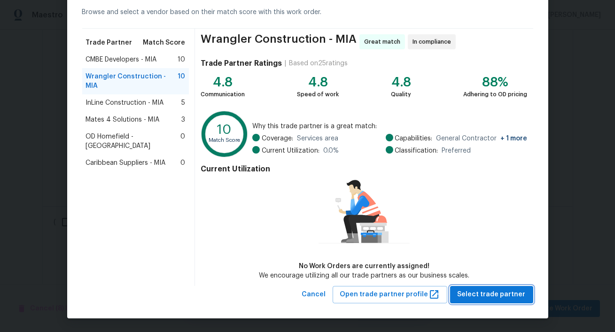
click at [504, 295] on span "Select trade partner" at bounding box center [492, 295] width 68 height 12
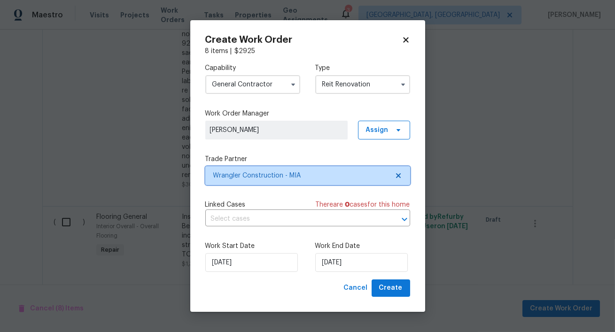
scroll to position [0, 0]
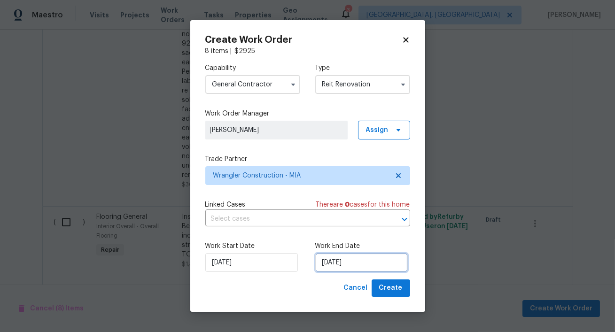
click at [365, 267] on input "[DATE]" at bounding box center [361, 262] width 93 height 19
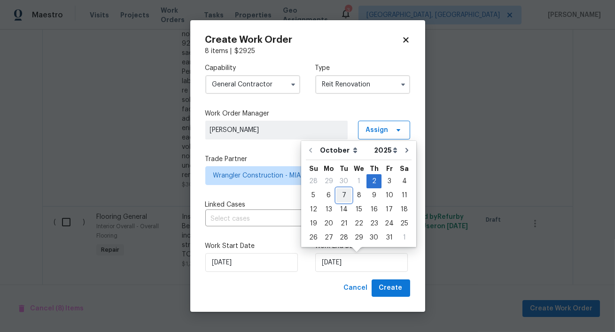
click at [342, 195] on div "7" at bounding box center [343, 195] width 15 height 13
type input "[DATE]"
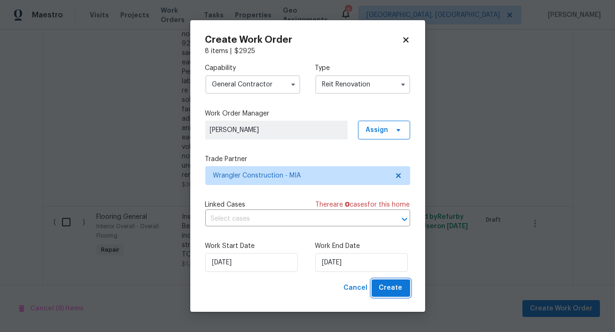
click at [386, 289] on span "Create" at bounding box center [390, 288] width 23 height 12
click at [366, 266] on input "[DATE]" at bounding box center [361, 262] width 93 height 19
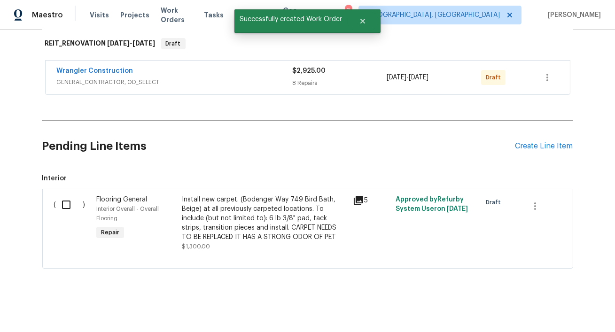
scroll to position [65, 0]
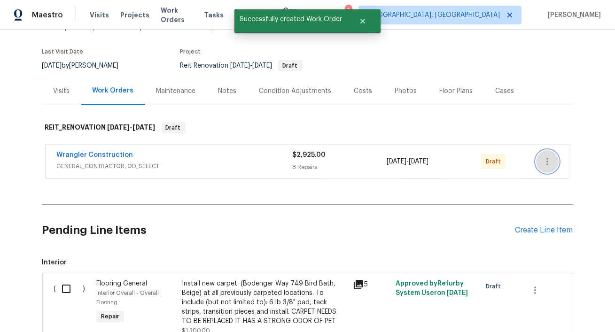
click at [548, 161] on icon "button" at bounding box center [547, 161] width 11 height 11
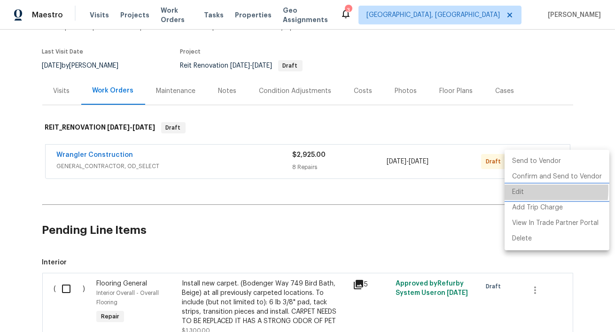
click at [514, 189] on li "Edit" at bounding box center [557, 193] width 105 height 16
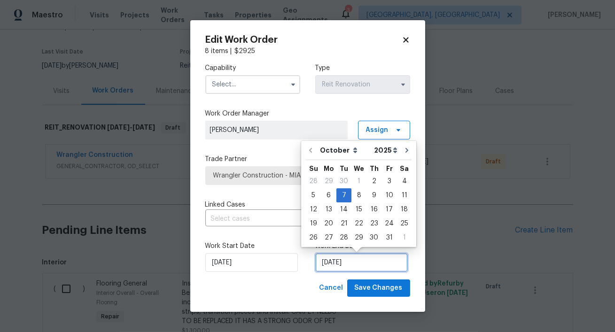
click at [334, 271] on input "[DATE]" at bounding box center [361, 262] width 93 height 19
click at [327, 193] on div "6" at bounding box center [329, 195] width 16 height 13
type input "[DATE]"
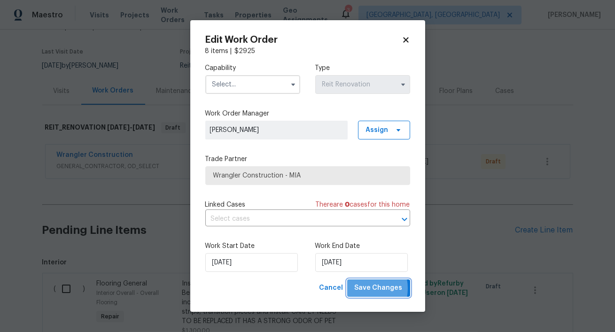
click at [364, 289] on span "Save Changes" at bounding box center [379, 288] width 48 height 12
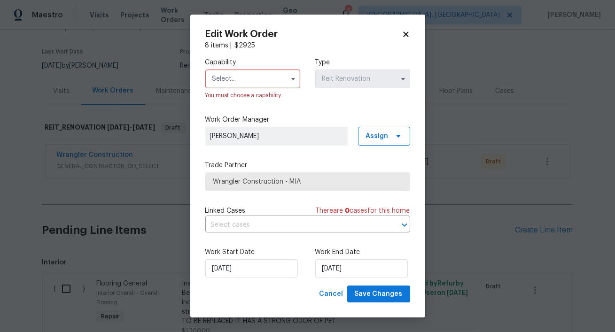
click at [260, 85] on input "text" at bounding box center [252, 79] width 95 height 19
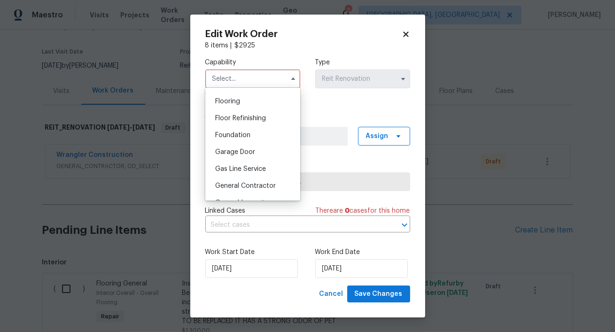
scroll to position [363, 0]
click at [255, 182] on span "General Contractor" at bounding box center [245, 185] width 61 height 7
type input "General Contractor"
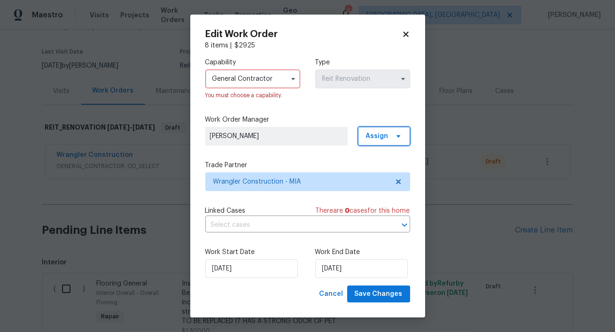
click at [364, 139] on span "Assign" at bounding box center [384, 136] width 52 height 19
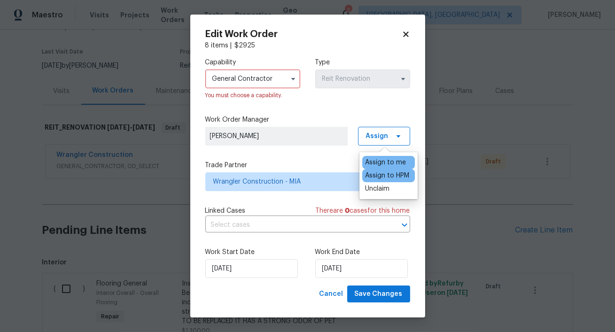
click at [378, 179] on div "Assign to HPM" at bounding box center [387, 175] width 44 height 9
click at [373, 293] on span "Save Changes" at bounding box center [379, 294] width 48 height 12
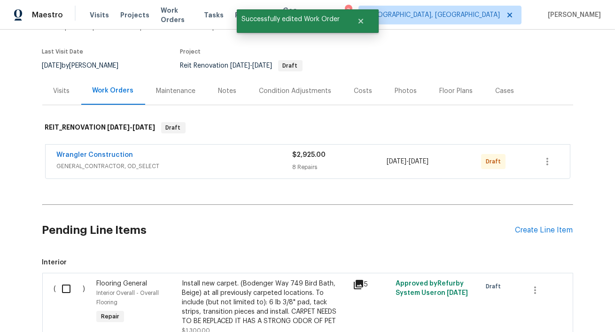
click at [103, 151] on span "Wrangler Construction" at bounding box center [95, 154] width 77 height 9
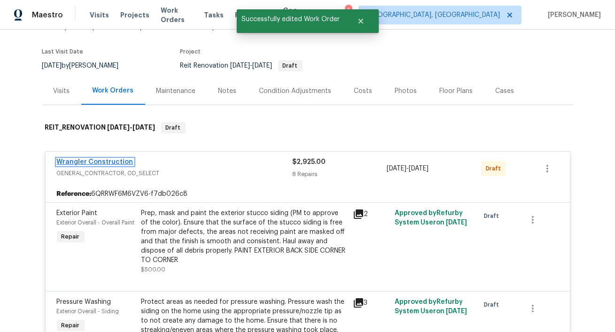
click at [101, 161] on link "Wrangler Construction" at bounding box center [95, 162] width 77 height 7
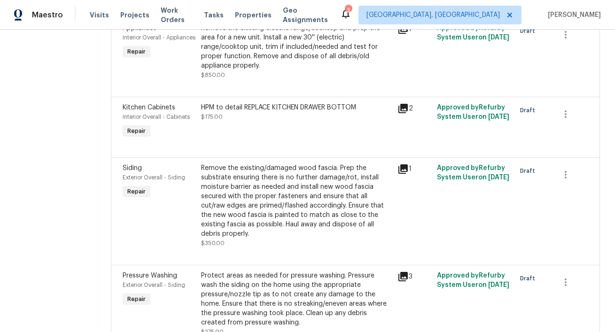
scroll to position [401, 0]
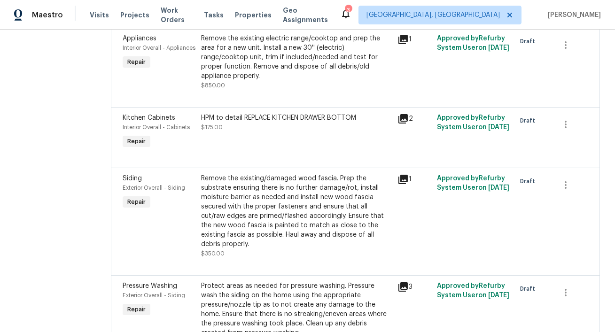
click at [245, 205] on div "Remove the existing/damaged wood fascia. Prep the substrate ensuring there is n…" at bounding box center [296, 211] width 191 height 75
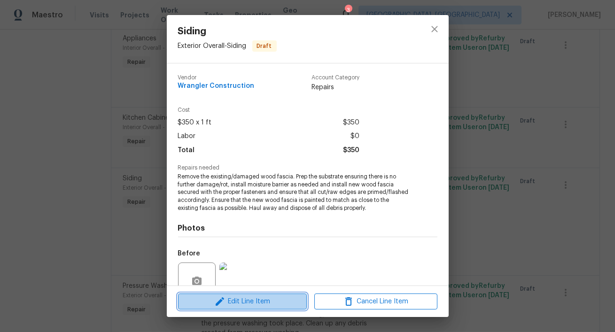
click at [240, 304] on span "Edit Line Item" at bounding box center [242, 302] width 123 height 12
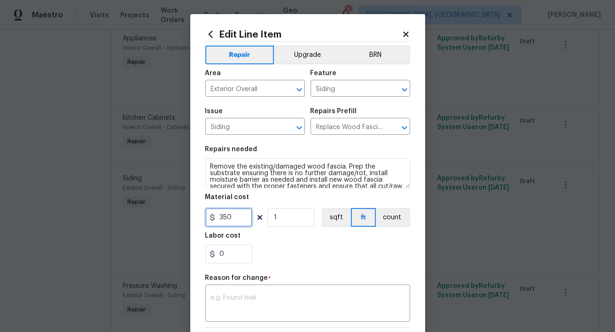
drag, startPoint x: 237, startPoint y: 217, endPoint x: 194, endPoint y: 212, distance: 43.9
click at [194, 212] on div "Edit Line Item Repair Upgrade BRN Area Exterior Overall ​ Feature Siding ​ Issu…" at bounding box center [307, 231] width 235 height 435
type input "250"
click at [242, 306] on textarea at bounding box center [308, 305] width 194 height 20
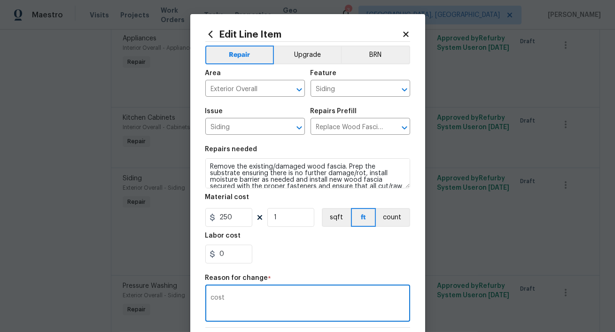
scroll to position [131, 0]
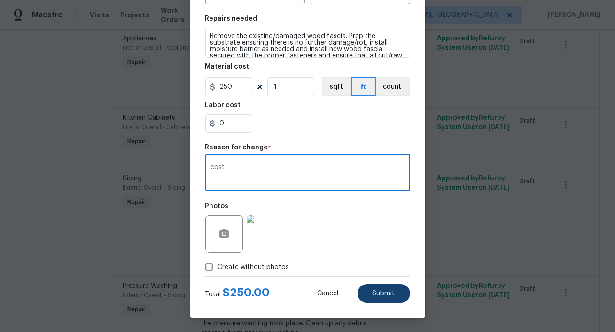
type textarea "cost"
click at [385, 295] on span "Submit" at bounding box center [384, 293] width 23 height 7
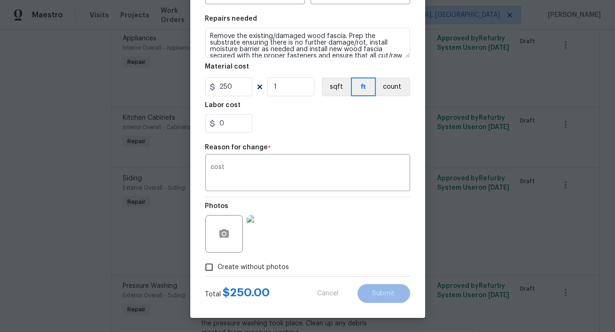
type input "350"
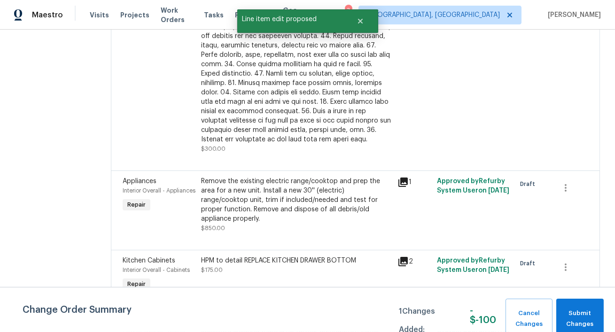
scroll to position [257, 0]
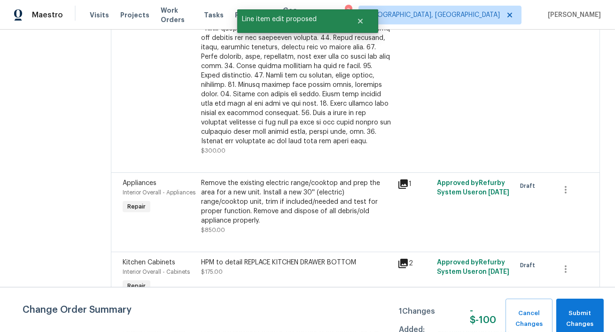
click at [270, 198] on div "Remove the existing electric range/cooktop and prep the area for a new unit. In…" at bounding box center [296, 202] width 191 height 47
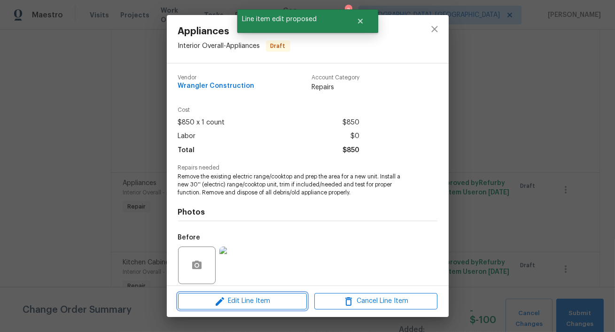
click at [246, 299] on span "Edit Line Item" at bounding box center [242, 301] width 123 height 12
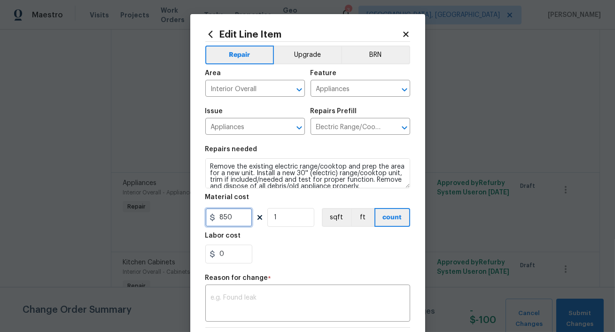
click at [233, 218] on input "850" at bounding box center [228, 217] width 47 height 19
type input "650"
click at [238, 305] on textarea at bounding box center [308, 305] width 194 height 20
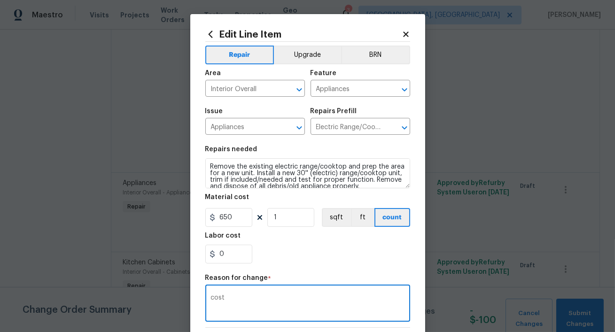
scroll to position [131, 0]
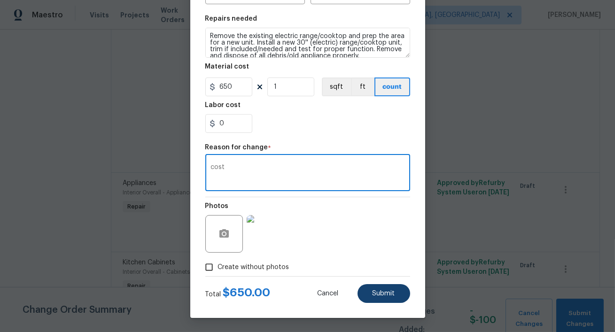
type textarea "cost"
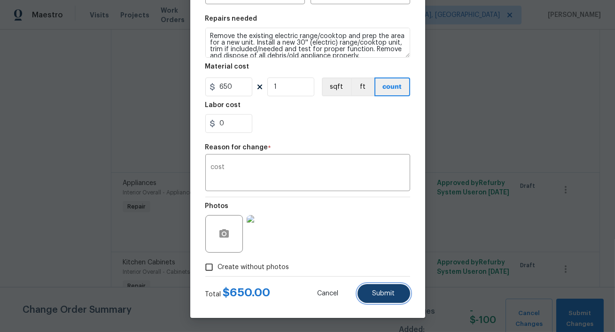
click at [371, 291] on button "Submit" at bounding box center [384, 293] width 53 height 19
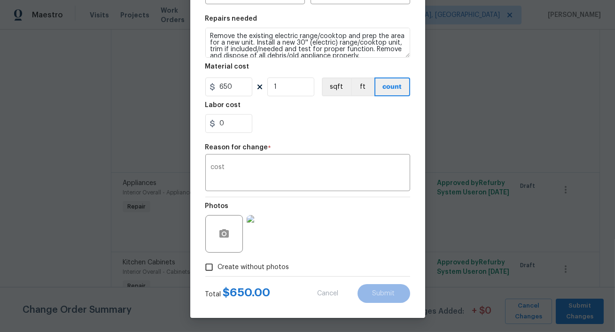
type input "850"
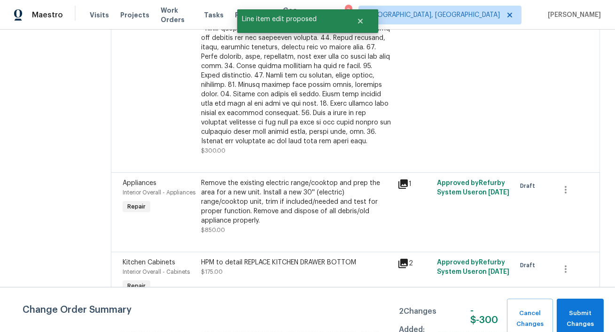
scroll to position [0, 0]
click at [572, 319] on span "Submit Changes" at bounding box center [580, 319] width 38 height 22
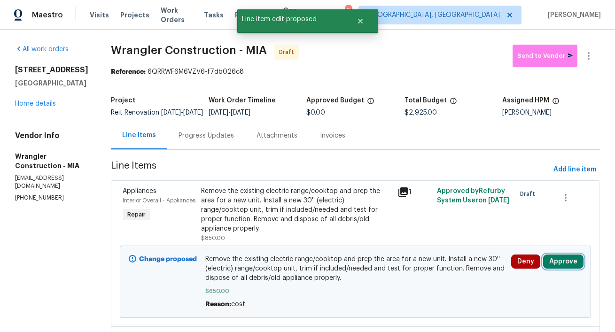
click at [562, 258] on button "Approve" at bounding box center [563, 262] width 40 height 14
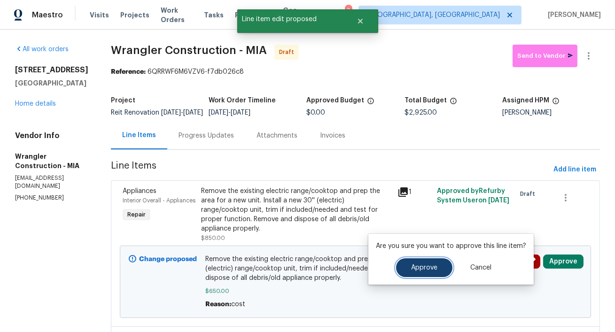
click at [420, 265] on span "Approve" at bounding box center [424, 267] width 26 height 7
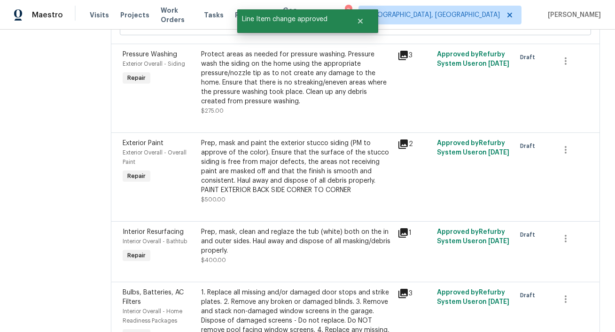
scroll to position [897, 0]
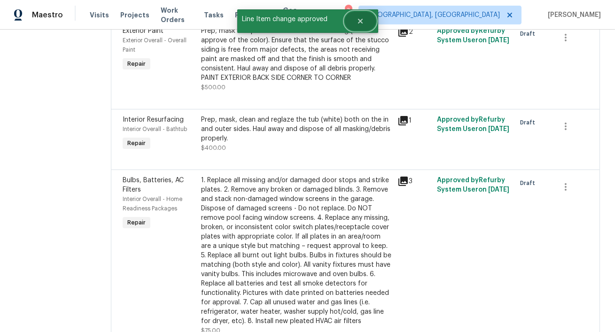
click at [359, 27] on button "Close" at bounding box center [360, 21] width 31 height 19
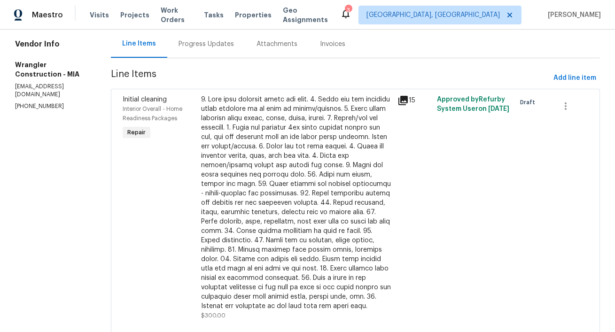
scroll to position [0, 0]
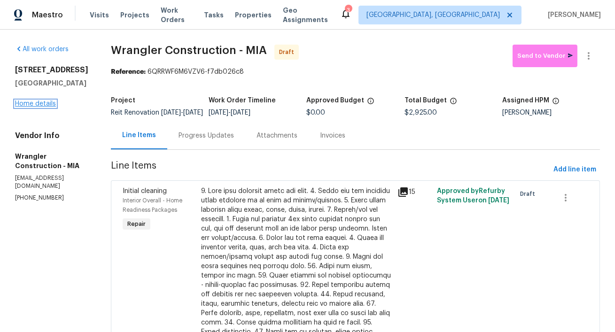
click at [38, 107] on link "Home details" at bounding box center [35, 104] width 41 height 7
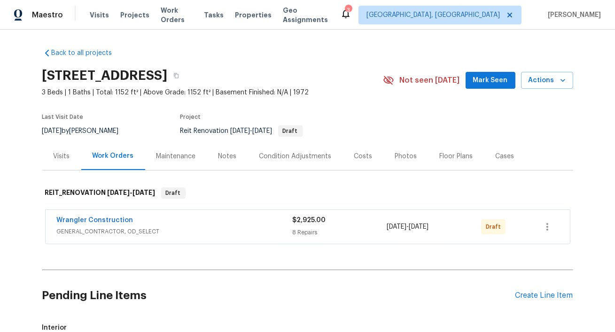
click at [217, 220] on div "Wrangler Construction" at bounding box center [175, 221] width 236 height 11
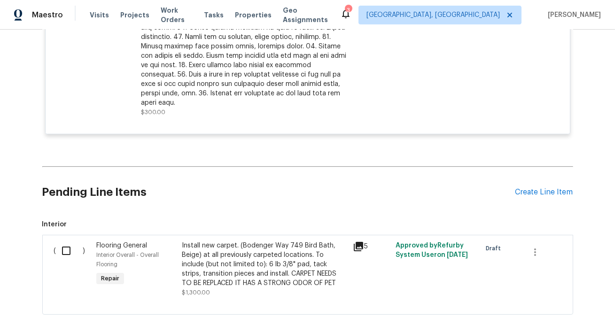
scroll to position [1186, 0]
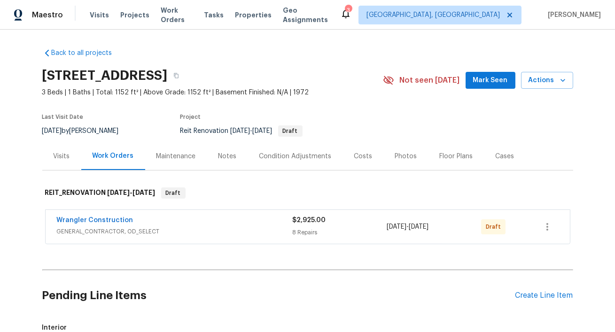
click at [91, 216] on span "Wrangler Construction" at bounding box center [95, 220] width 77 height 9
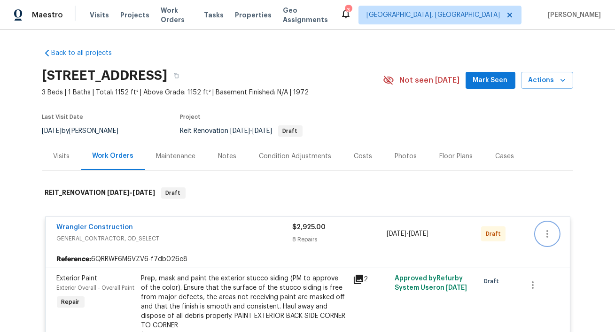
click at [552, 238] on button "button" at bounding box center [547, 234] width 23 height 23
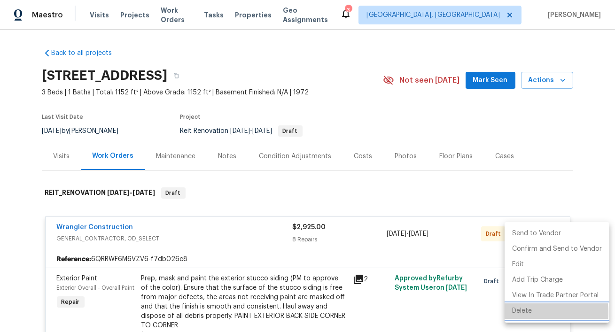
click at [519, 313] on li "Delete" at bounding box center [557, 311] width 105 height 16
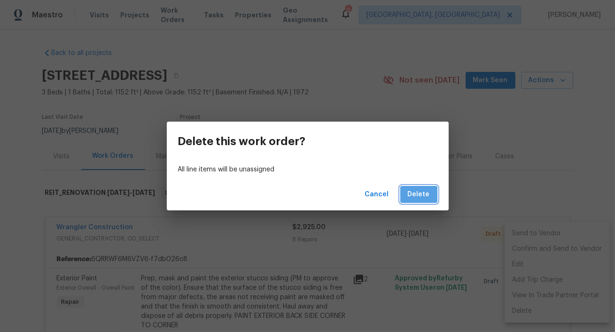
click at [418, 199] on span "Delete" at bounding box center [419, 195] width 22 height 12
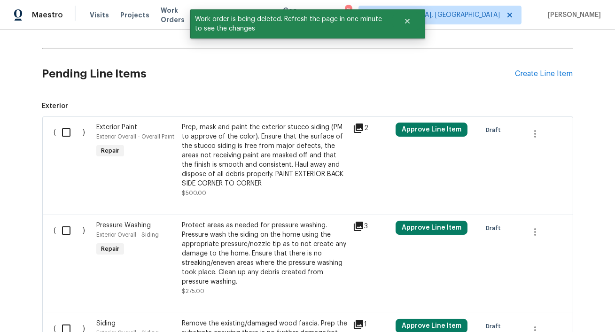
scroll to position [190, 0]
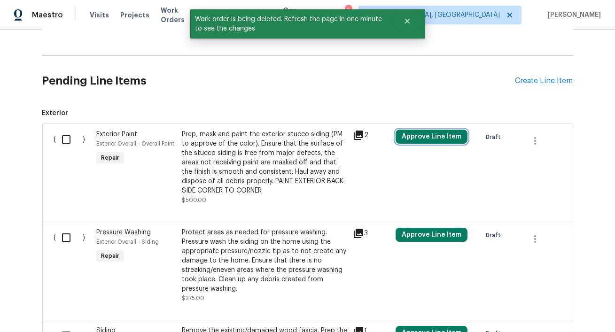
click at [421, 136] on button "Approve Line Item" at bounding box center [432, 137] width 72 height 14
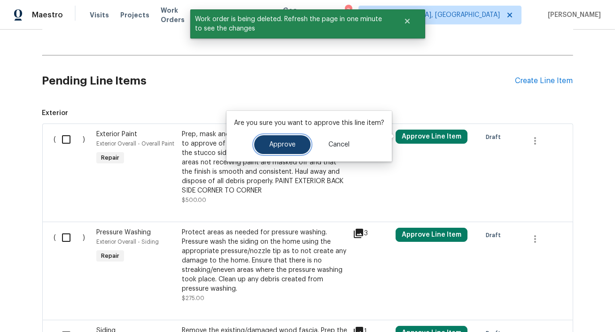
click at [272, 143] on span "Approve" at bounding box center [282, 144] width 26 height 7
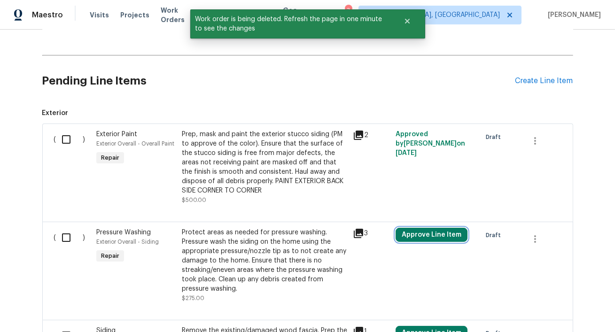
click at [411, 240] on button "Approve Line Item" at bounding box center [432, 235] width 72 height 14
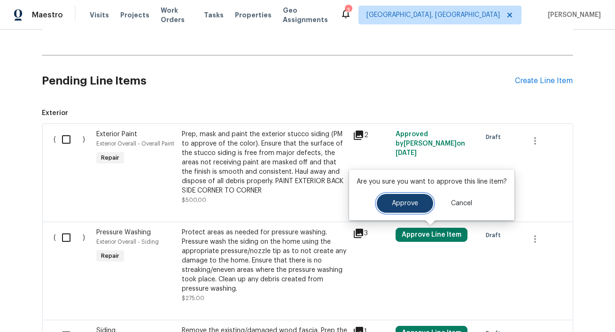
click at [381, 206] on button "Approve" at bounding box center [405, 203] width 56 height 19
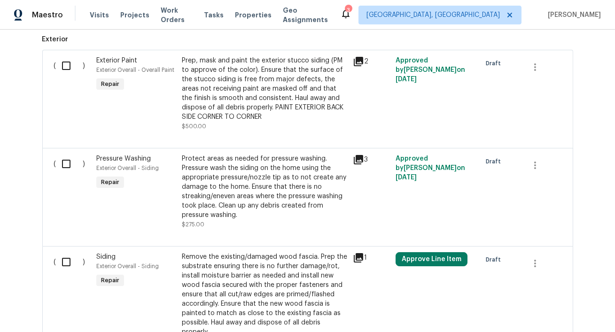
scroll to position [272, 0]
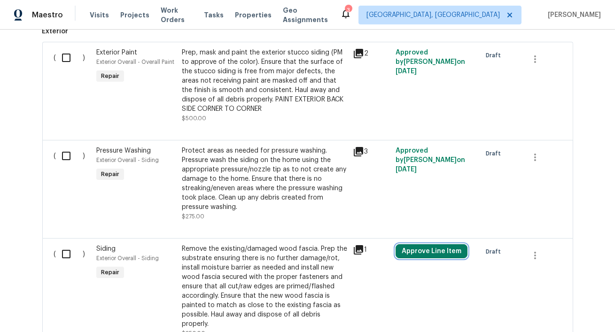
click at [404, 247] on button "Approve Line Item" at bounding box center [432, 251] width 72 height 14
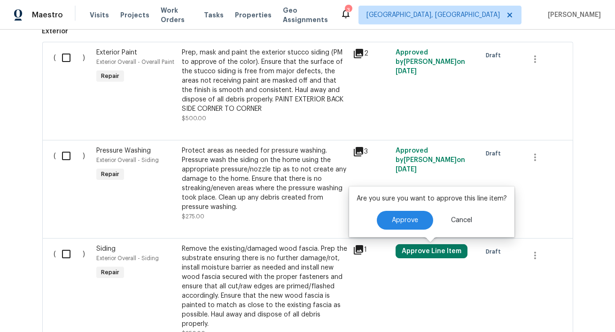
click at [375, 224] on div "Approve Cancel" at bounding box center [432, 220] width 150 height 19
click at [296, 236] on div "( ) Pressure Washing Exterior Overall - Siding Repair Protect areas as needed f…" at bounding box center [307, 189] width 531 height 98
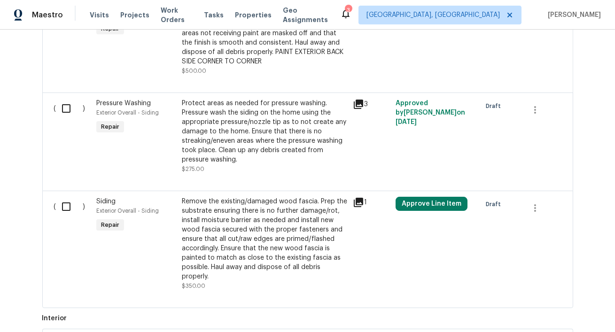
scroll to position [324, 0]
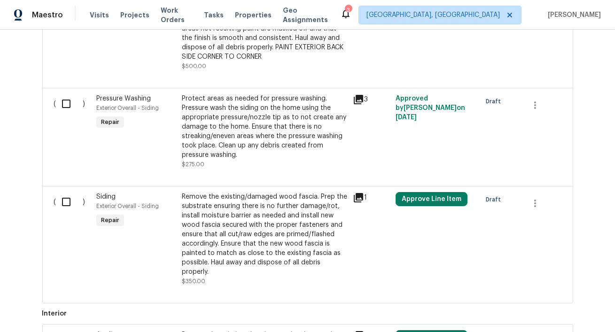
click at [269, 231] on div "Remove the existing/damaged wood fascia. Prep the substrate ensuring there is n…" at bounding box center [264, 234] width 165 height 85
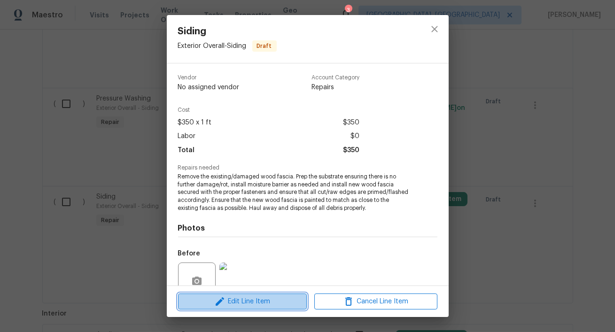
click at [210, 302] on span "Edit Line Item" at bounding box center [242, 302] width 123 height 12
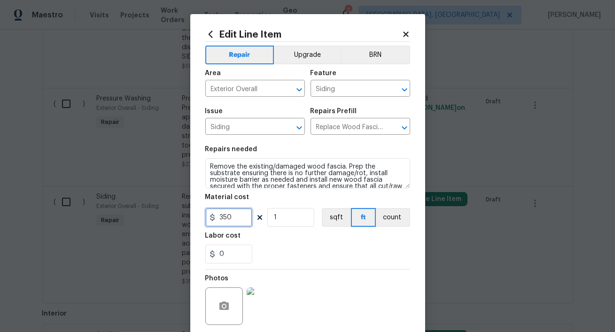
click at [234, 223] on input "350" at bounding box center [228, 217] width 47 height 19
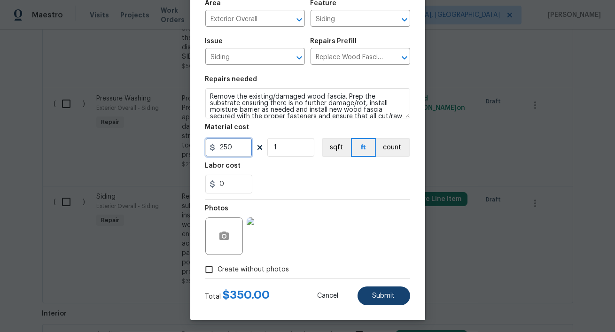
type input "250"
click at [373, 292] on button "Submit" at bounding box center [384, 296] width 53 height 19
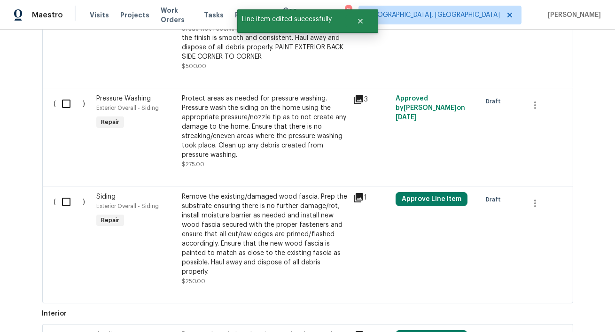
scroll to position [0, 0]
click at [436, 195] on button "Approve Line Item" at bounding box center [432, 199] width 72 height 14
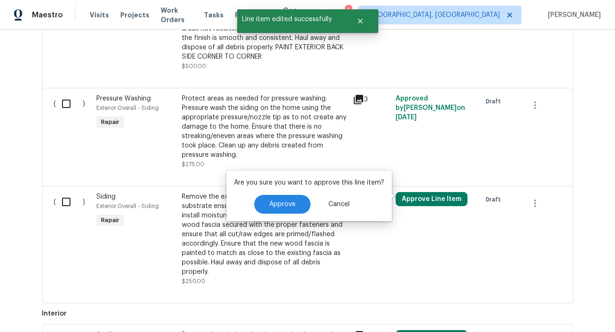
scroll to position [327, 0]
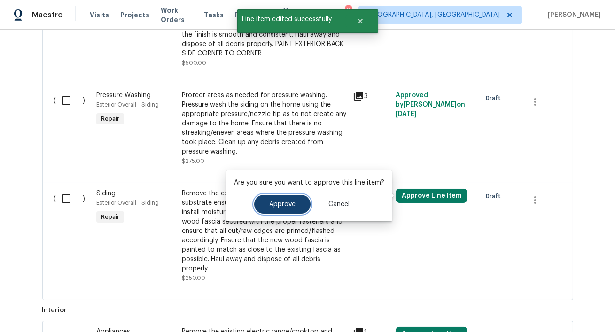
click at [258, 204] on button "Approve" at bounding box center [282, 204] width 56 height 19
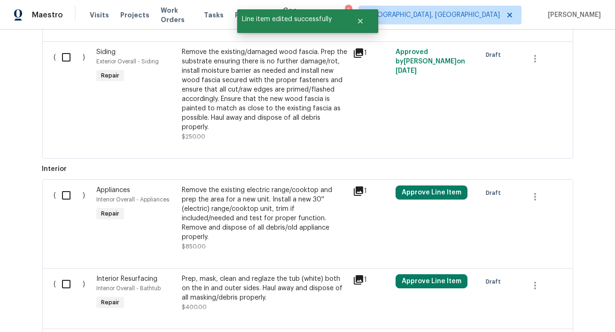
scroll to position [513, 0]
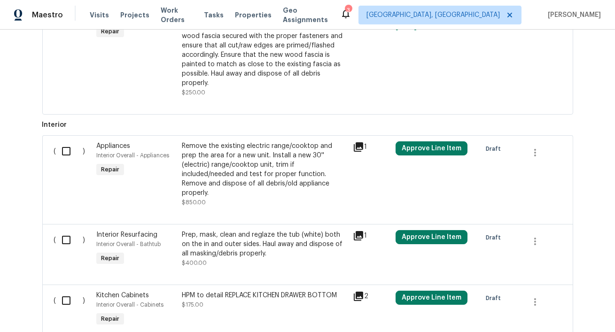
click at [284, 182] on div "Remove the existing electric range/cooktop and prep the area for a new unit. In…" at bounding box center [264, 169] width 165 height 56
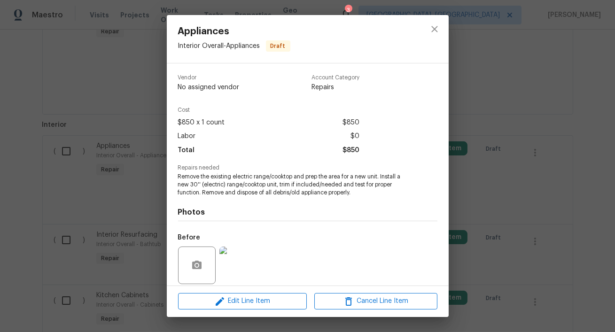
click at [239, 270] on img at bounding box center [238, 266] width 38 height 38
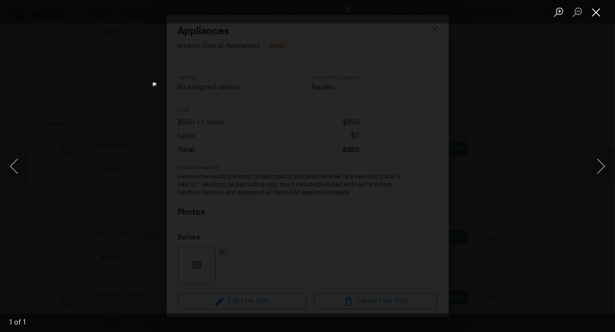
click at [593, 16] on button "Close lightbox" at bounding box center [596, 12] width 19 height 16
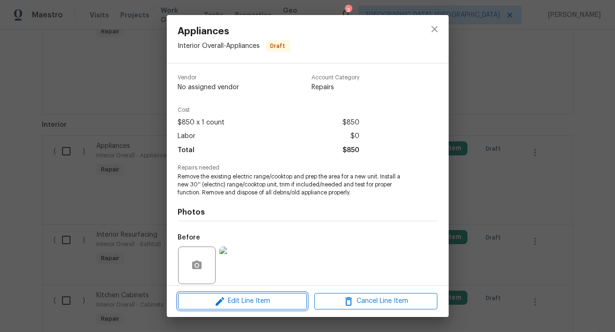
click at [246, 302] on span "Edit Line Item" at bounding box center [242, 301] width 123 height 12
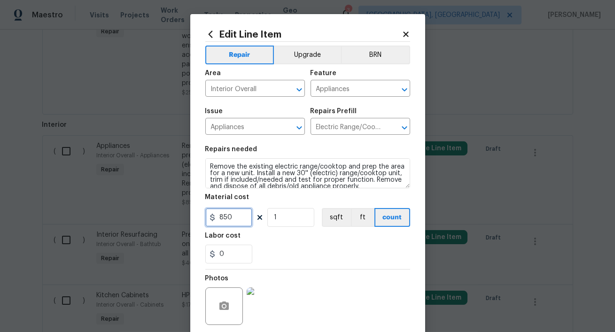
click at [236, 210] on input "850" at bounding box center [228, 217] width 47 height 19
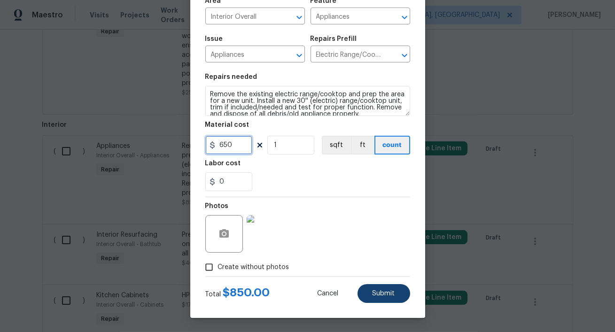
type input "650"
click at [388, 290] on span "Submit" at bounding box center [384, 293] width 23 height 7
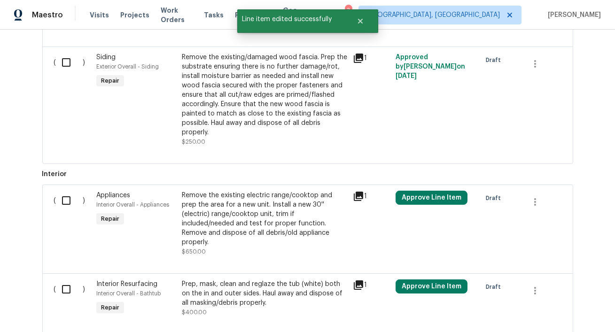
scroll to position [473, 0]
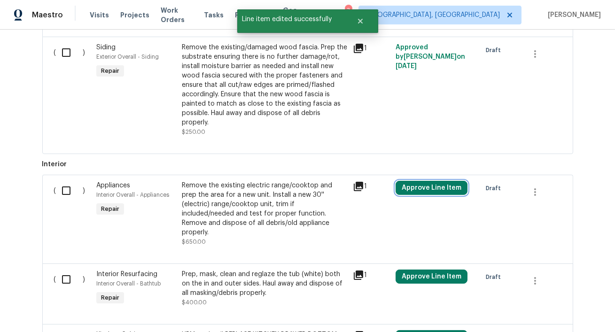
click at [418, 182] on button "Approve Line Item" at bounding box center [432, 188] width 72 height 14
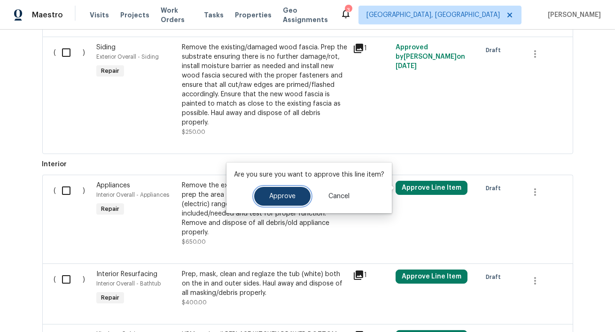
click at [281, 201] on button "Approve" at bounding box center [282, 196] width 56 height 19
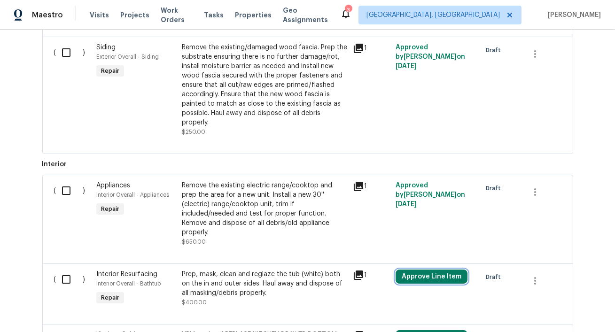
click at [413, 270] on button "Approve Line Item" at bounding box center [432, 277] width 72 height 14
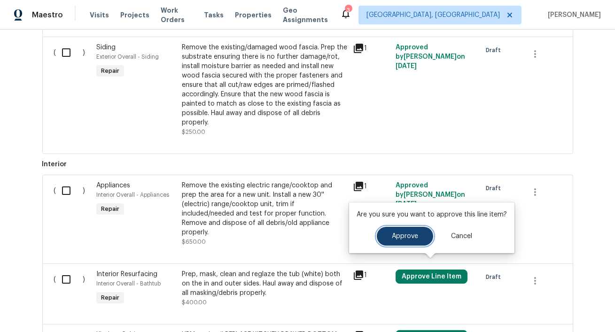
click at [393, 233] on span "Approve" at bounding box center [405, 236] width 26 height 7
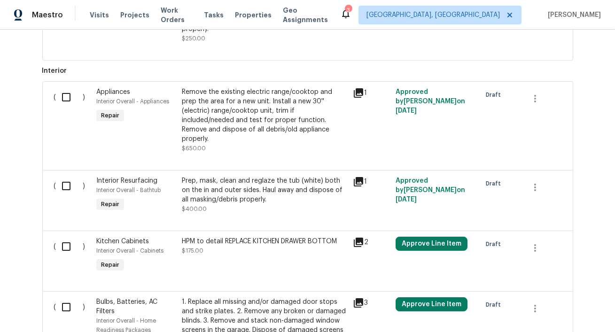
scroll to position [577, 0]
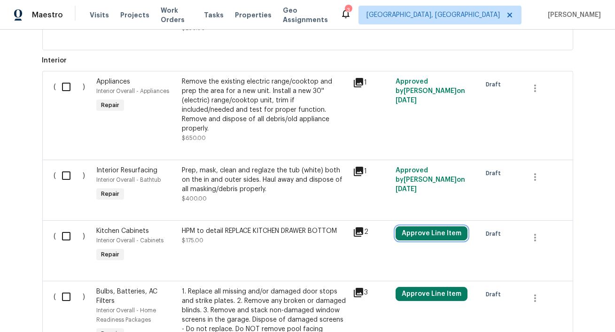
click at [424, 229] on button "Approve Line Item" at bounding box center [432, 233] width 72 height 14
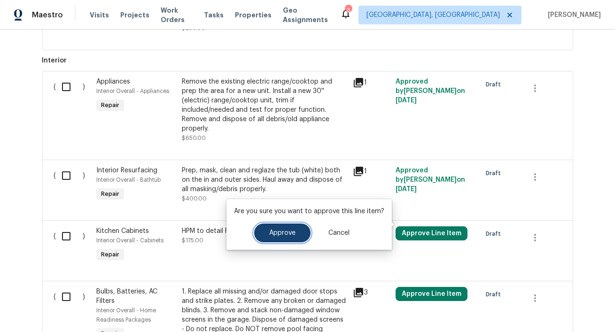
click at [287, 235] on span "Approve" at bounding box center [282, 233] width 26 height 7
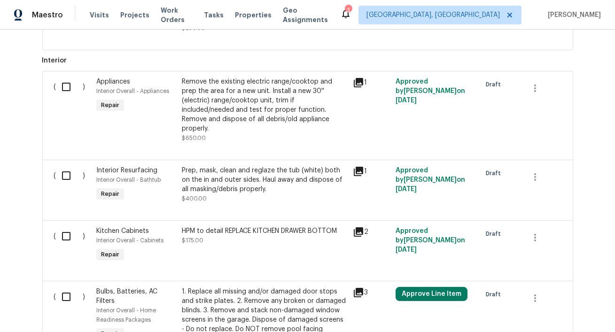
scroll to position [688, 0]
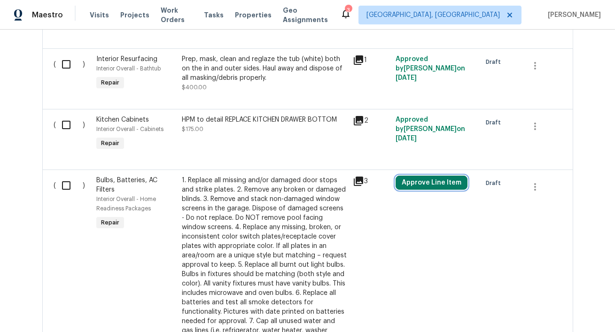
click at [411, 176] on button "Approve Line Item" at bounding box center [432, 183] width 72 height 14
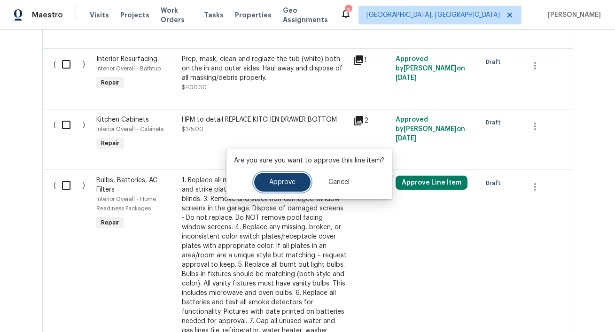
click at [284, 184] on span "Approve" at bounding box center [282, 182] width 26 height 7
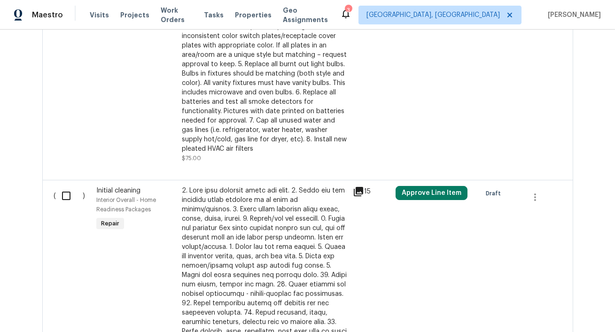
scroll to position [947, 0]
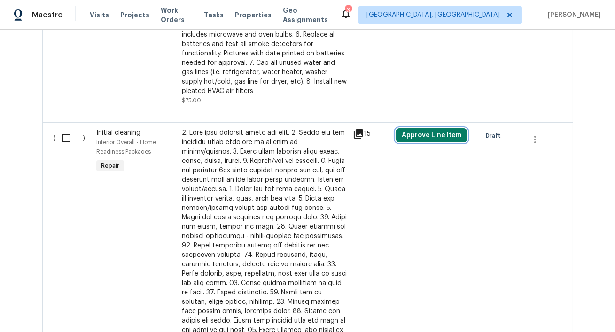
click at [431, 128] on button "Approve Line Item" at bounding box center [432, 135] width 72 height 14
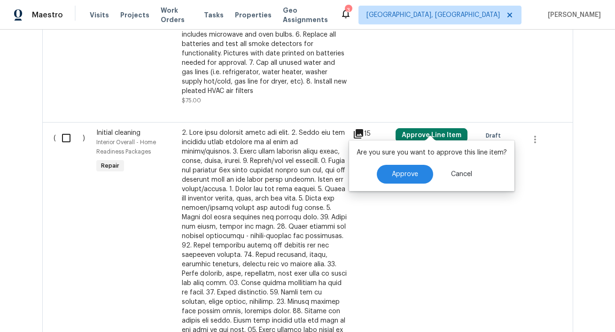
click at [385, 163] on div "Are you sure you want to approve this line item? Approve Cancel" at bounding box center [431, 165] width 165 height 51
click at [385, 171] on button "Approve" at bounding box center [405, 174] width 56 height 19
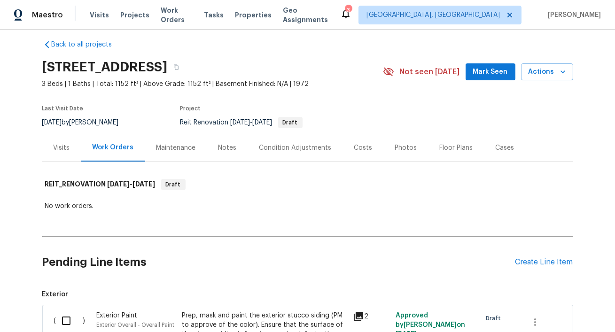
scroll to position [7, 0]
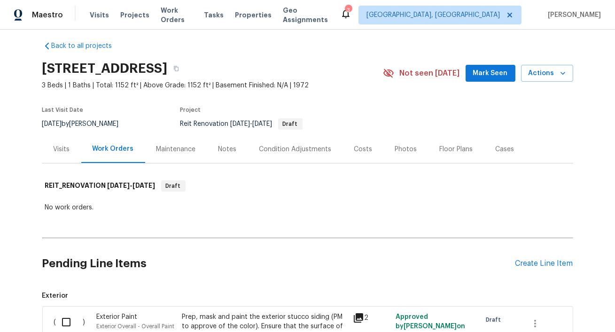
click at [114, 150] on div "Work Orders" at bounding box center [113, 148] width 41 height 9
click at [52, 148] on div "Visits" at bounding box center [61, 149] width 39 height 28
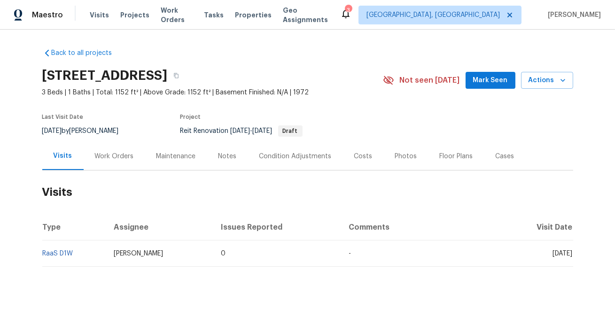
click at [113, 156] on div "Work Orders" at bounding box center [114, 156] width 39 height 9
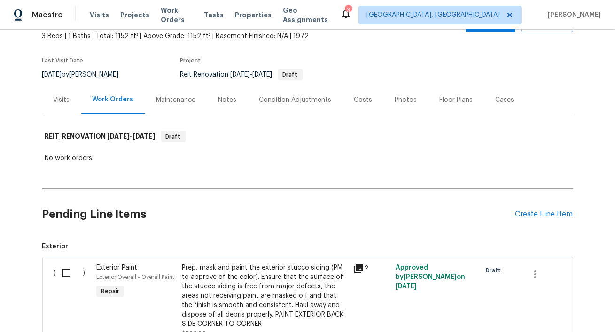
scroll to position [120, 0]
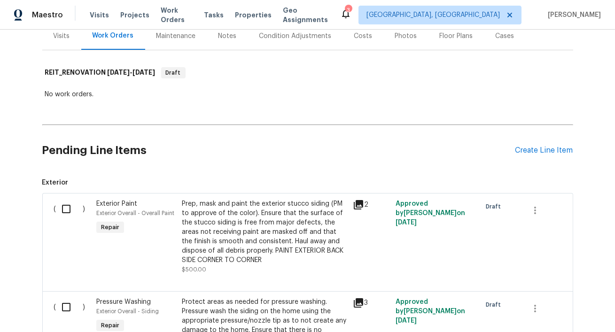
click at [68, 209] on input "checkbox" at bounding box center [69, 209] width 27 height 20
checkbox input "true"
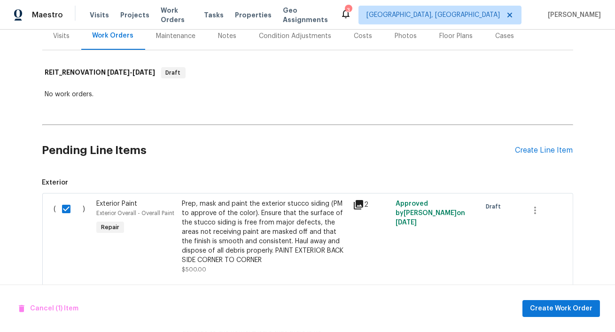
scroll to position [211, 0]
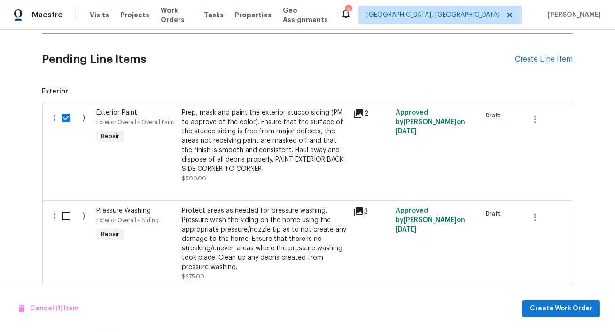
click at [67, 214] on input "checkbox" at bounding box center [69, 216] width 27 height 20
checkbox input "true"
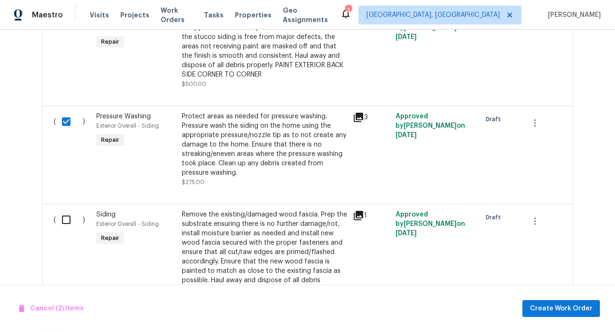
scroll to position [385, 0]
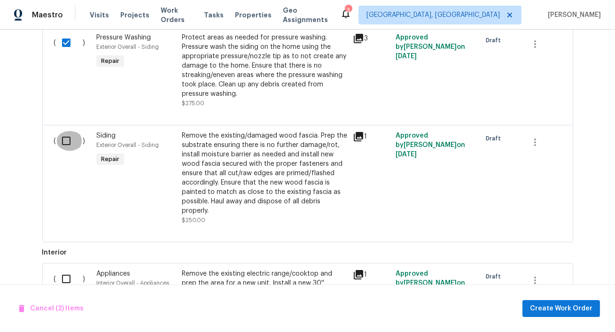
click at [62, 139] on input "checkbox" at bounding box center [69, 141] width 27 height 20
checkbox input "true"
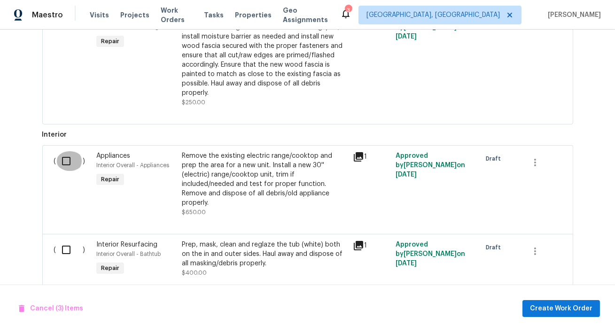
click at [65, 161] on input "checkbox" at bounding box center [69, 161] width 27 height 20
checkbox input "true"
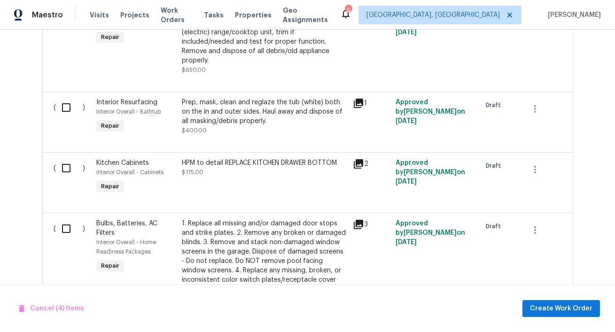
scroll to position [658, 0]
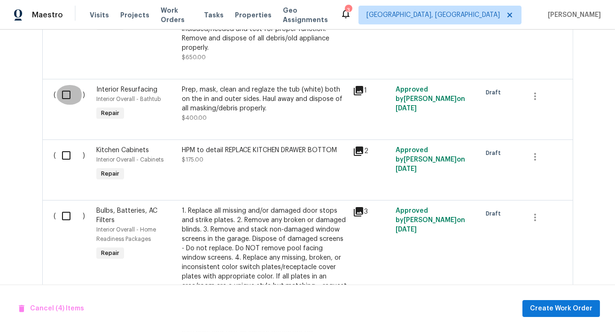
click at [65, 89] on input "checkbox" at bounding box center [69, 95] width 27 height 20
checkbox input "true"
click at [64, 148] on input "checkbox" at bounding box center [69, 156] width 27 height 20
checkbox input "true"
click at [66, 209] on input "checkbox" at bounding box center [69, 216] width 27 height 20
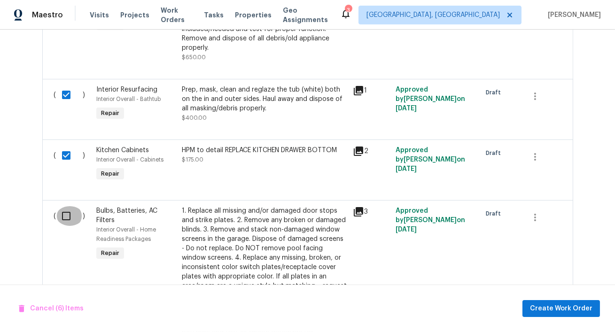
checkbox input "true"
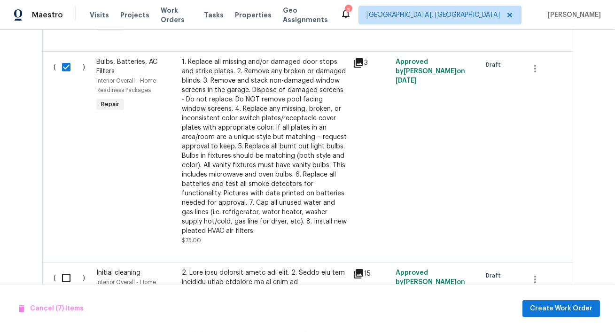
scroll to position [939, 0]
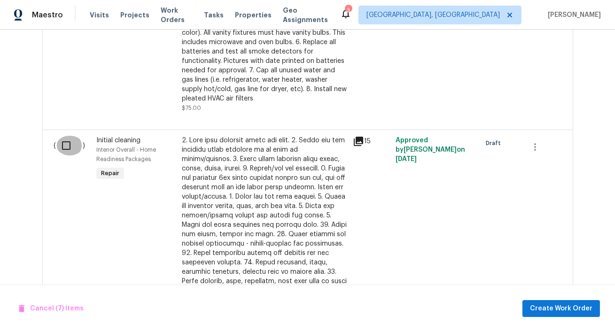
click at [68, 137] on input "checkbox" at bounding box center [69, 146] width 27 height 20
checkbox input "true"
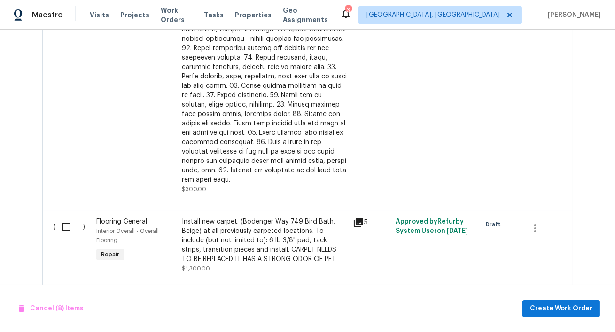
scroll to position [1149, 0]
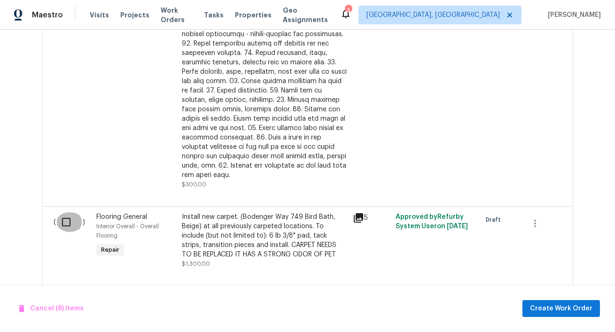
click at [63, 212] on input "checkbox" at bounding box center [69, 222] width 27 height 20
click at [64, 212] on input "checkbox" at bounding box center [69, 222] width 27 height 20
checkbox input "false"
click at [549, 309] on span "Create Work Order" at bounding box center [561, 309] width 62 height 12
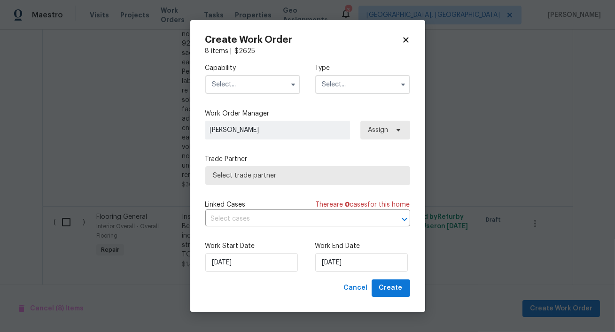
click at [275, 90] on input "text" at bounding box center [252, 84] width 95 height 19
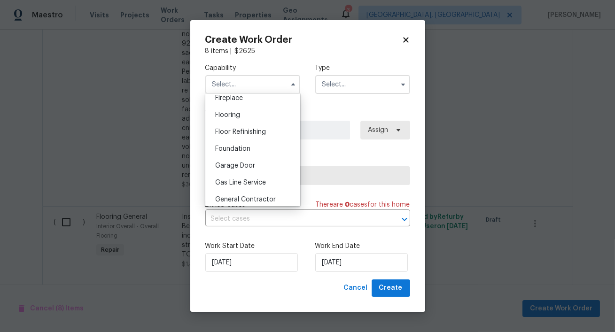
scroll to position [355, 0]
click at [265, 192] on div "General Contractor" at bounding box center [253, 198] width 90 height 17
type input "General Contractor"
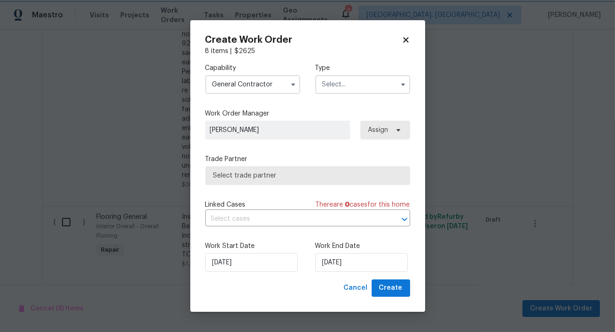
scroll to position [375, 0]
click at [360, 84] on input "text" at bounding box center [362, 84] width 95 height 19
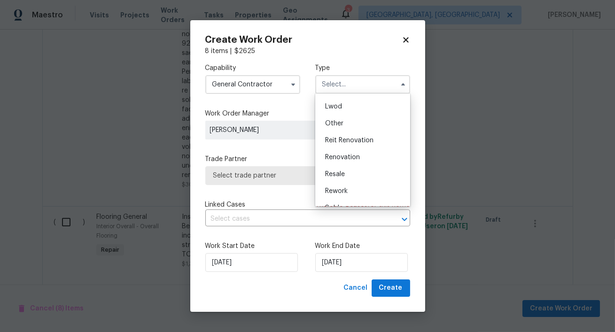
scroll to position [101, 0]
click at [352, 141] on div "Reit Renovation" at bounding box center [363, 138] width 90 height 17
type input "Reit Renovation"
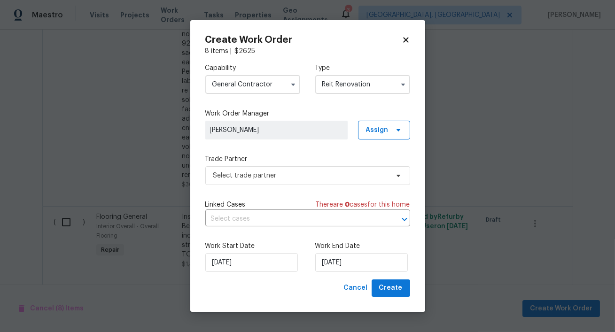
click at [291, 136] on span "[PERSON_NAME]" at bounding box center [276, 130] width 142 height 19
click at [380, 133] on span "Assign" at bounding box center [377, 129] width 23 height 9
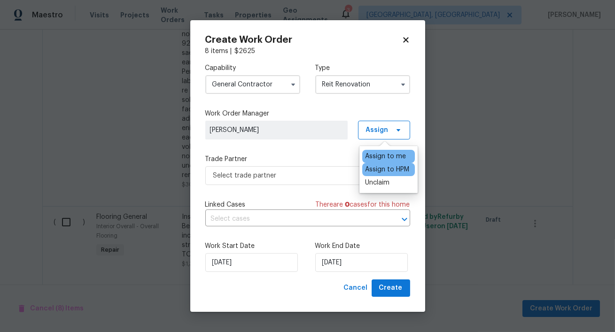
click at [383, 166] on div "Assign to HPM" at bounding box center [387, 169] width 44 height 9
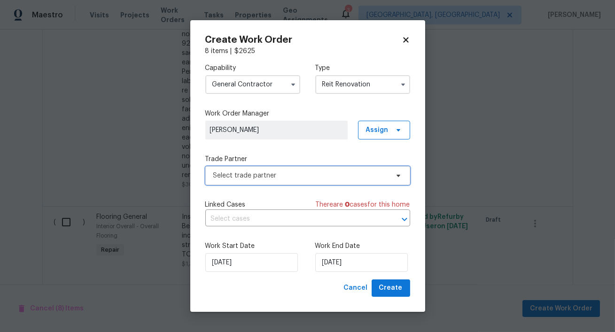
click at [337, 179] on span "Select trade partner" at bounding box center [300, 175] width 175 height 9
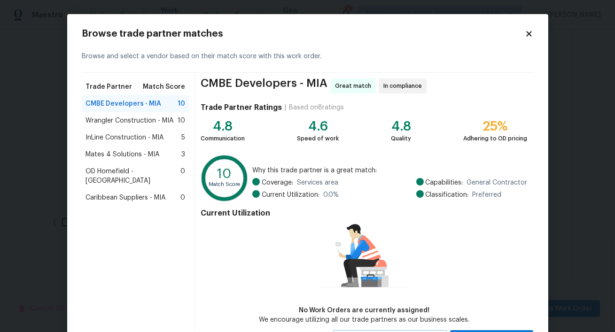
click at [150, 119] on span "Wrangler Construction - MIA" at bounding box center [130, 120] width 88 height 9
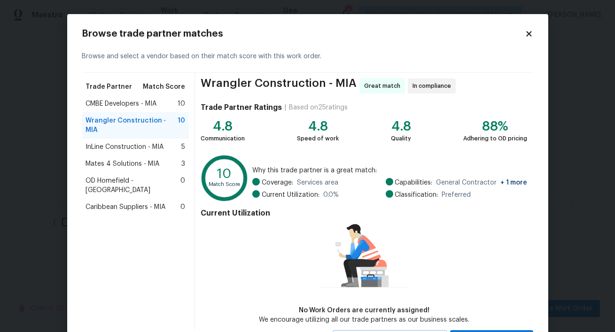
scroll to position [44, 0]
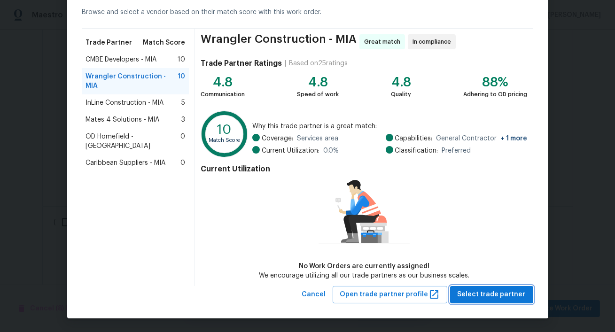
click at [476, 299] on span "Select trade partner" at bounding box center [492, 295] width 68 height 12
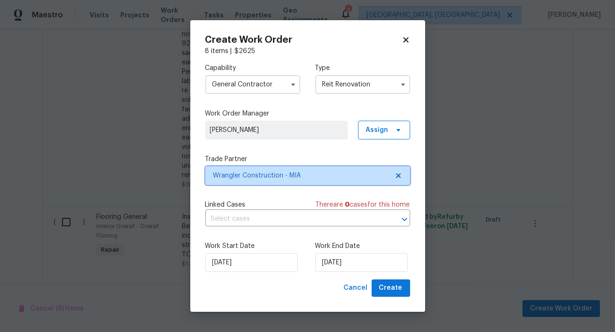
scroll to position [0, 0]
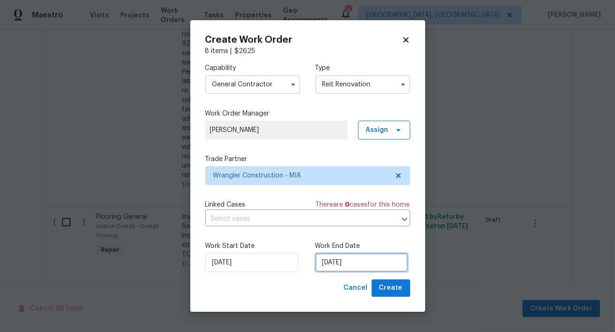
click at [338, 260] on input "[DATE]" at bounding box center [361, 262] width 93 height 19
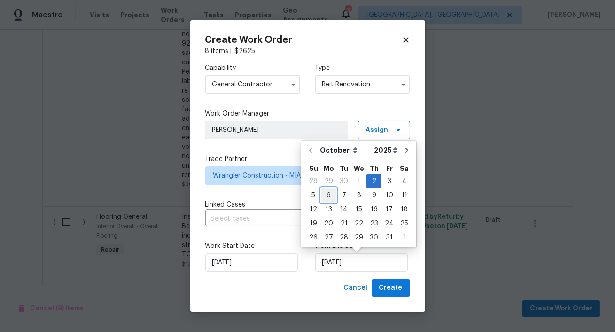
click at [326, 195] on div "6" at bounding box center [329, 195] width 16 height 13
type input "[DATE]"
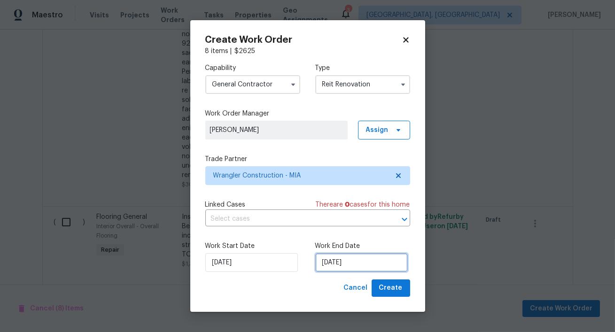
click at [337, 259] on input "[DATE]" at bounding box center [361, 262] width 93 height 19
click at [382, 288] on span "Create" at bounding box center [390, 288] width 23 height 12
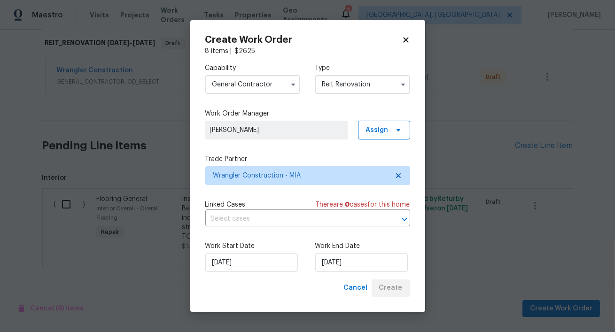
scroll to position [149, 0]
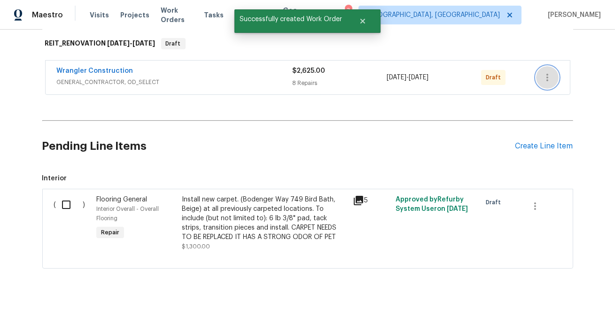
click at [544, 75] on icon "button" at bounding box center [547, 77] width 11 height 11
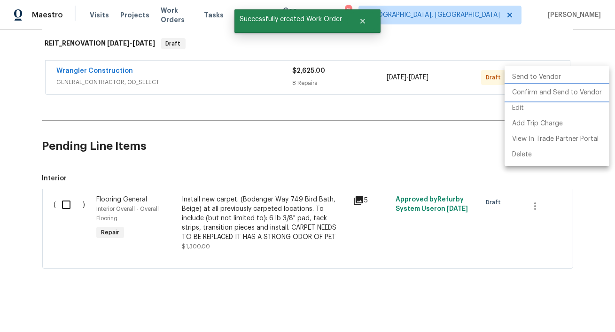
click at [535, 93] on li "Confirm and Send to Vendor" at bounding box center [557, 93] width 105 height 16
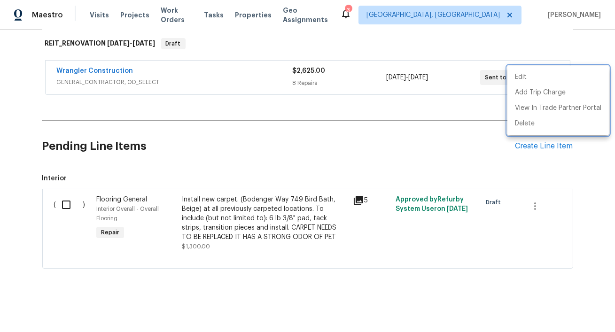
click at [66, 201] on div at bounding box center [307, 166] width 615 height 332
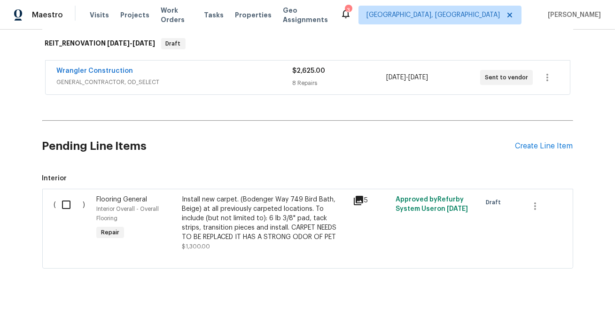
click at [67, 204] on input "checkbox" at bounding box center [69, 205] width 27 height 20
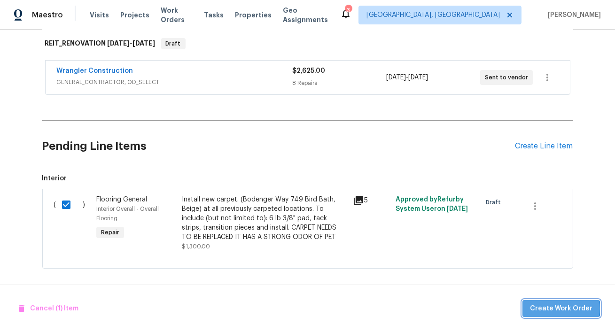
click at [564, 309] on span "Create Work Order" at bounding box center [561, 309] width 62 height 12
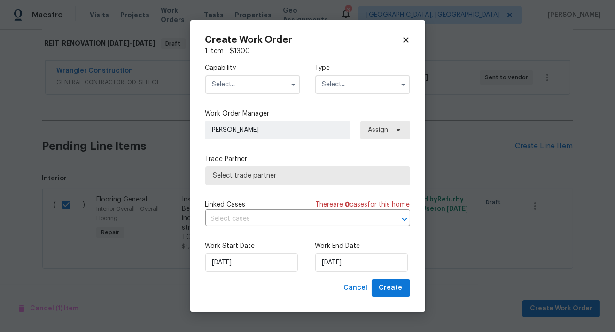
click at [273, 90] on input "text" at bounding box center [252, 84] width 95 height 19
click at [404, 39] on icon at bounding box center [405, 40] width 5 height 5
checkbox input "false"
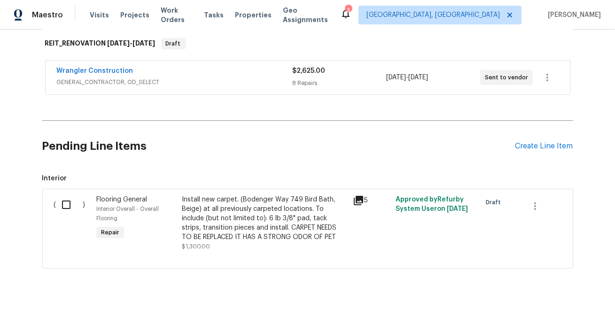
click at [231, 242] on div "Install new carpet. (Bodenger Way 749 Bird Bath, Beige) at all previously carpe…" at bounding box center [264, 223] width 165 height 56
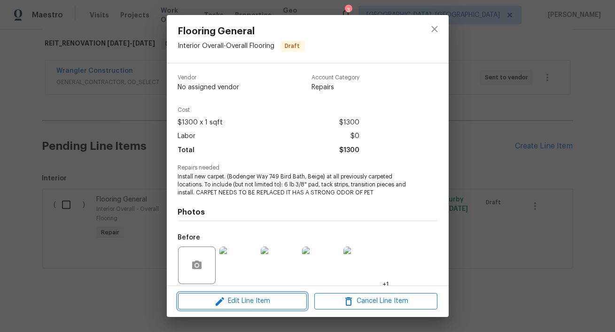
click at [275, 294] on button "Edit Line Item" at bounding box center [242, 301] width 129 height 16
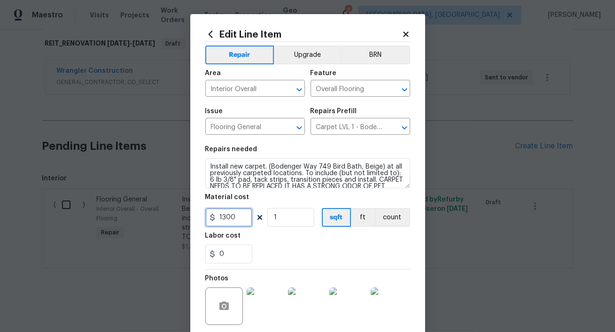
click at [239, 220] on input "1300" at bounding box center [228, 217] width 47 height 19
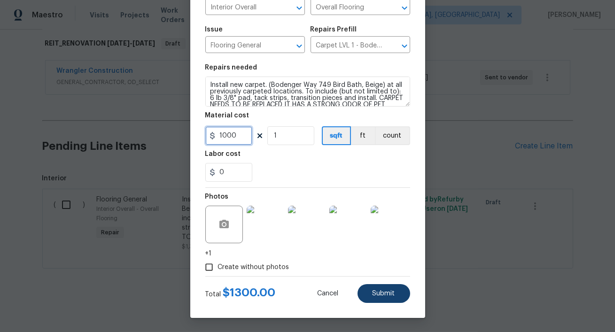
type input "1000"
click at [373, 296] on span "Submit" at bounding box center [384, 293] width 23 height 7
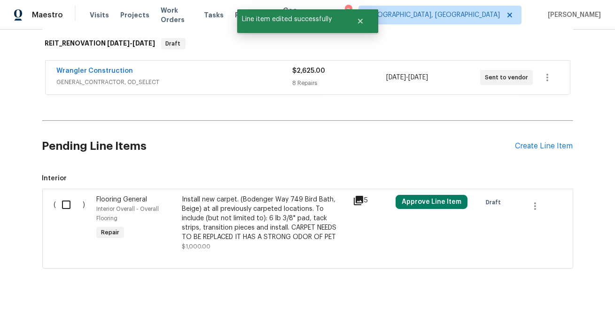
scroll to position [0, 0]
click at [429, 200] on button "Approve Line Item" at bounding box center [432, 202] width 72 height 14
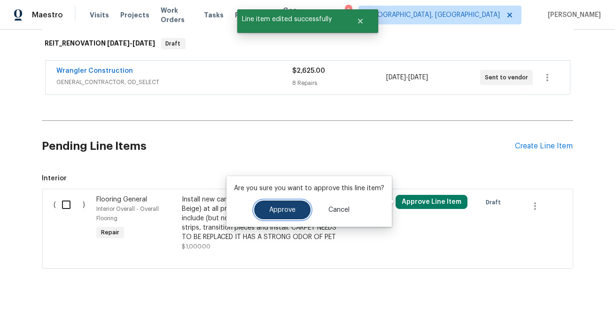
click at [282, 212] on span "Approve" at bounding box center [282, 210] width 26 height 7
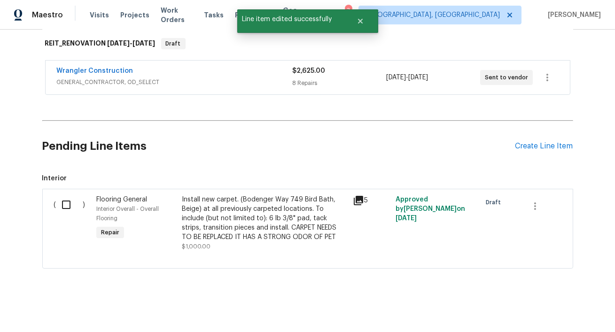
click at [68, 206] on input "checkbox" at bounding box center [69, 205] width 27 height 20
checkbox input "true"
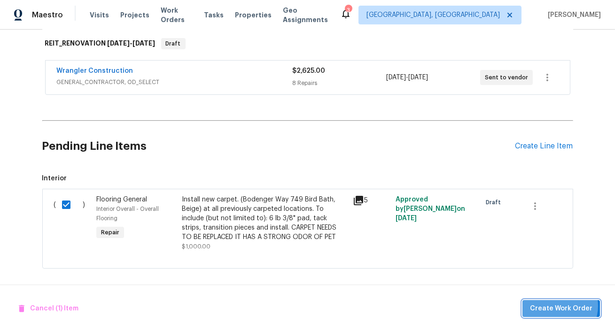
click at [560, 306] on span "Create Work Order" at bounding box center [561, 309] width 62 height 12
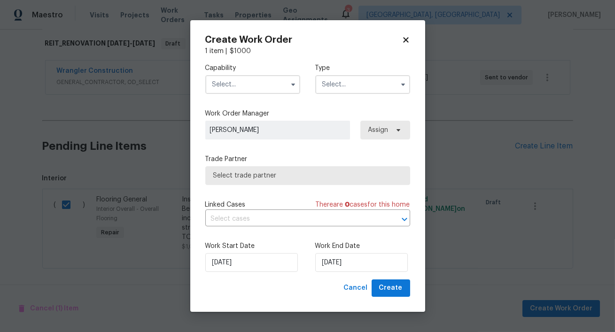
click at [268, 89] on input "text" at bounding box center [252, 84] width 95 height 19
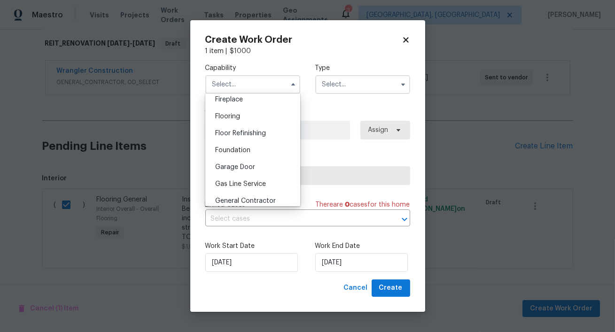
scroll to position [346, 0]
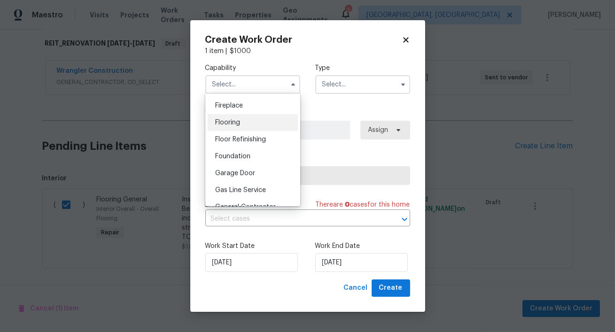
click at [243, 124] on div "Flooring" at bounding box center [253, 122] width 90 height 17
type input "Flooring"
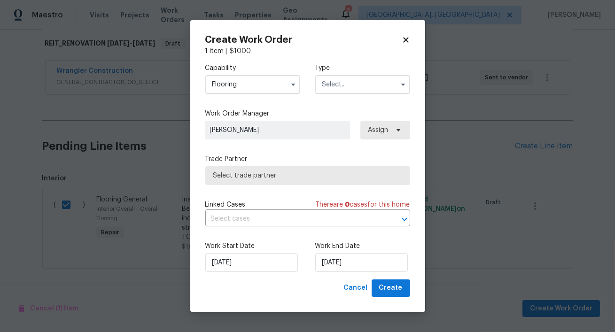
click at [365, 93] on input "text" at bounding box center [362, 84] width 95 height 19
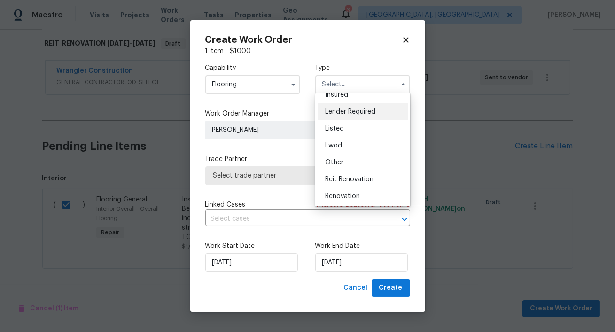
scroll to position [76, 0]
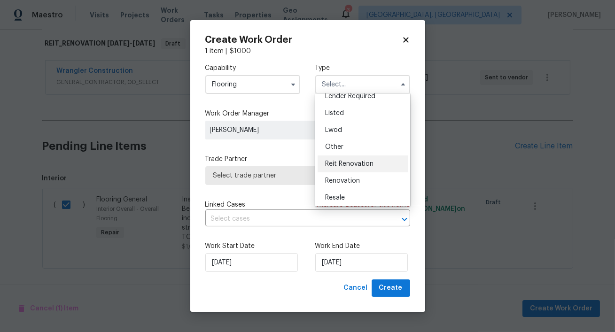
click at [350, 163] on span "Reit Renovation" at bounding box center [349, 164] width 48 height 7
type input "Reit Renovation"
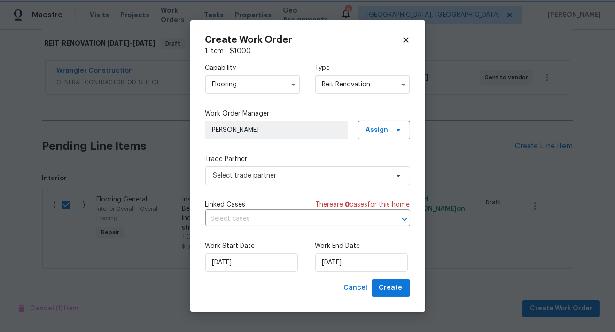
scroll to position [0, 0]
click at [299, 130] on span "[PERSON_NAME]" at bounding box center [276, 129] width 133 height 9
click at [381, 131] on span "Assign" at bounding box center [377, 129] width 23 height 9
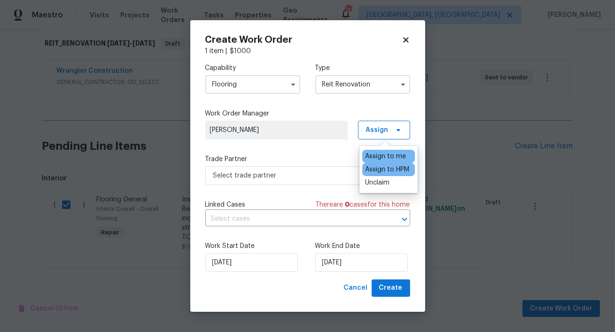
click at [381, 172] on div "Assign to HPM" at bounding box center [387, 169] width 44 height 9
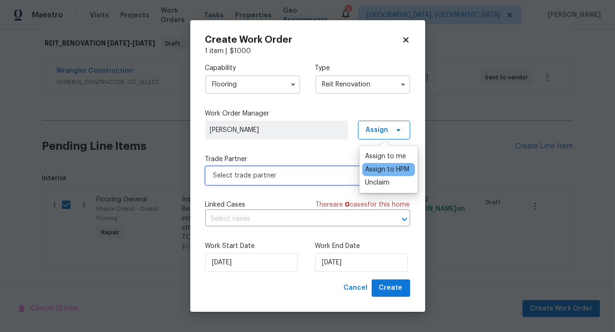
click at [332, 178] on span "Select trade partner" at bounding box center [300, 175] width 175 height 9
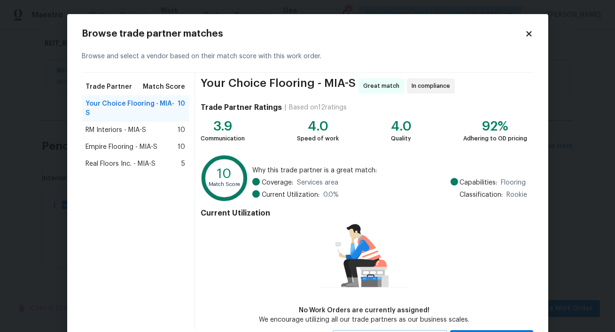
click at [143, 159] on span "Real Floors Inc. - MIA-S" at bounding box center [121, 163] width 70 height 9
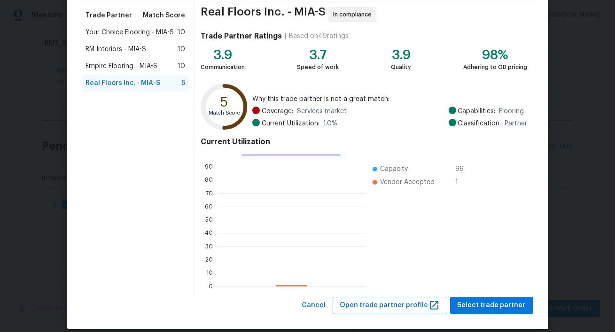
scroll to position [82, 0]
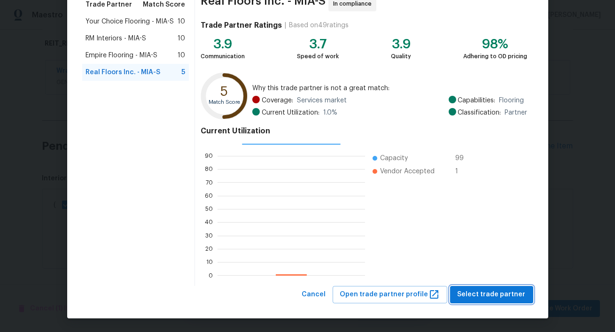
click at [480, 298] on span "Select trade partner" at bounding box center [492, 295] width 68 height 12
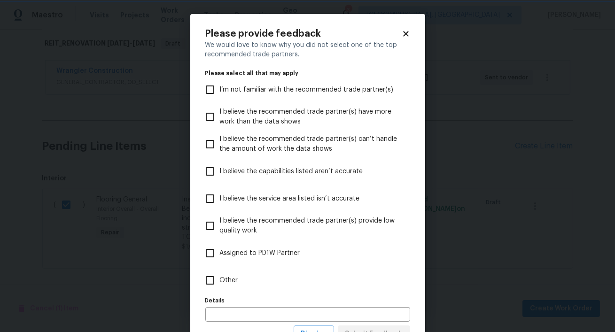
scroll to position [0, 0]
click at [216, 284] on input "Other" at bounding box center [210, 281] width 20 height 20
checkbox input "true"
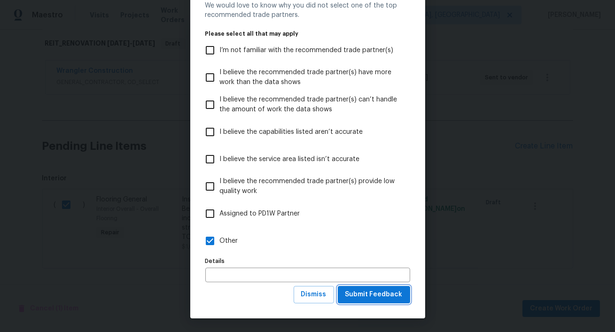
click at [373, 301] on button "Submit Feedback" at bounding box center [374, 294] width 72 height 17
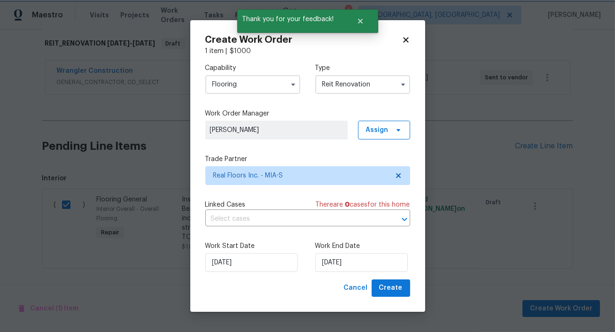
scroll to position [0, 0]
click at [368, 262] on input "[DATE]" at bounding box center [361, 262] width 93 height 19
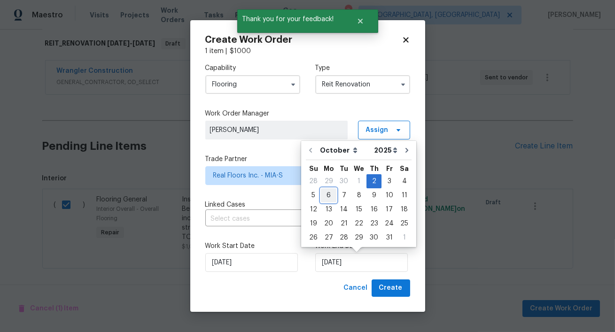
click at [330, 194] on div "6" at bounding box center [329, 195] width 16 height 13
type input "[DATE]"
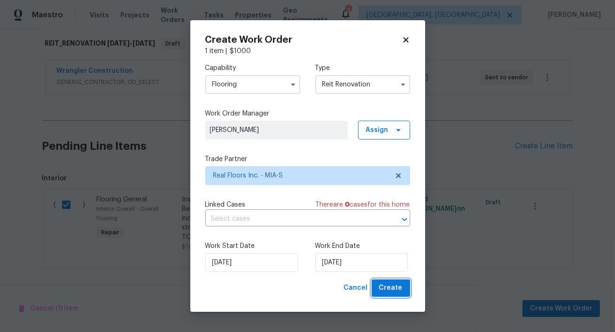
click at [383, 287] on span "Create" at bounding box center [390, 288] width 23 height 12
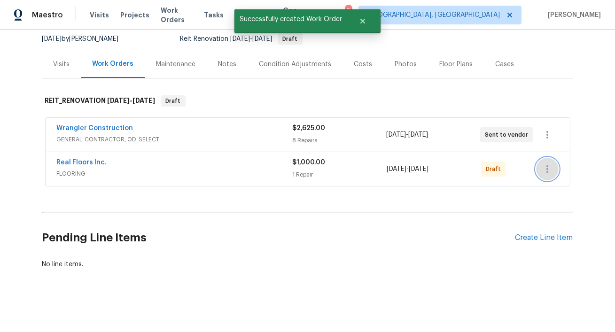
click at [542, 171] on icon "button" at bounding box center [547, 168] width 11 height 11
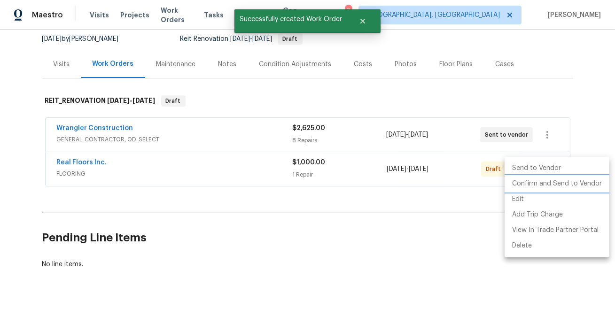
click at [529, 188] on li "Confirm and Send to Vendor" at bounding box center [557, 184] width 105 height 16
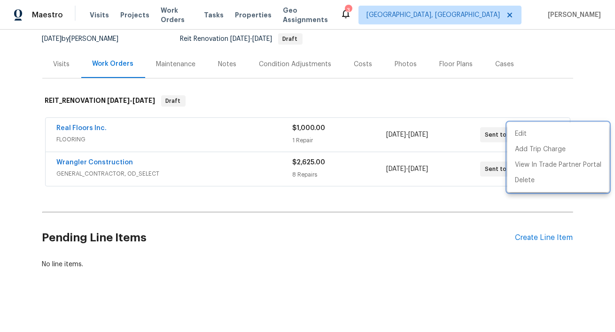
click at [85, 126] on div at bounding box center [307, 166] width 615 height 332
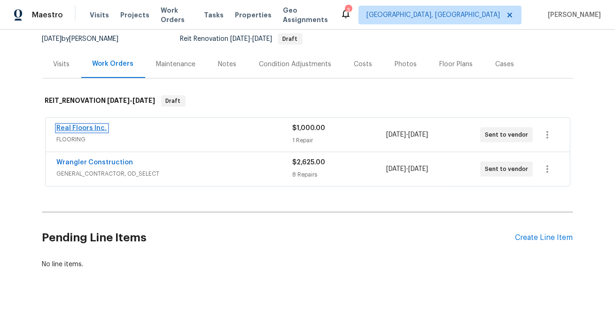
click at [86, 127] on link "Real Floors Inc." at bounding box center [82, 128] width 50 height 7
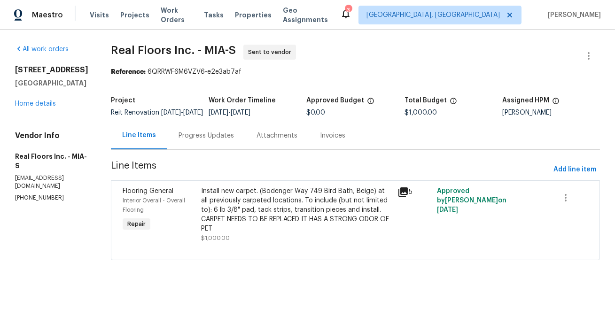
click at [195, 140] on div "Progress Updates" at bounding box center [206, 135] width 55 height 9
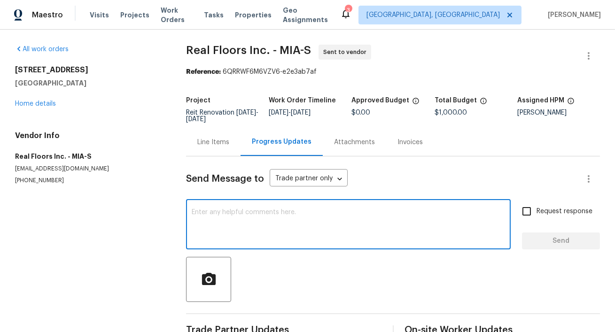
click at [212, 222] on textarea at bounding box center [348, 225] width 313 height 33
type textarea "C"
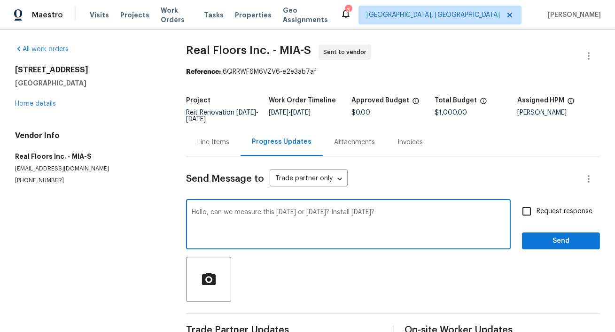
scroll to position [24, 0]
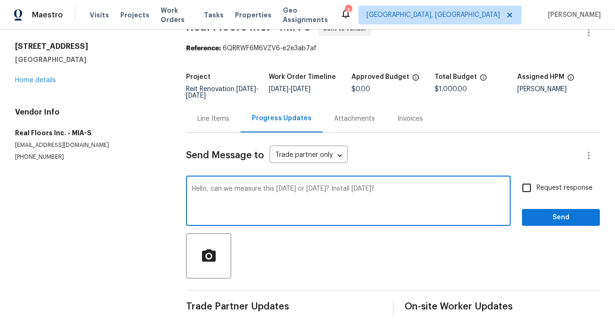
type textarea "Hello, can we measure this [DATE] or [DATE]? Install [DATE]?"
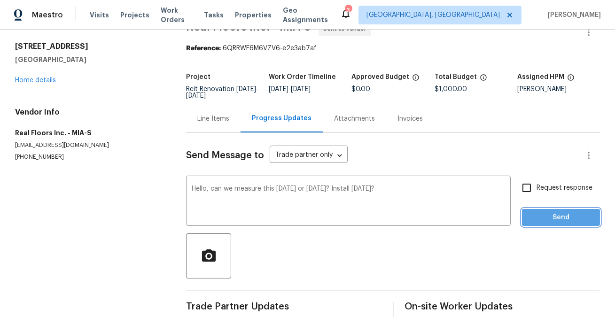
click at [555, 221] on span "Send" at bounding box center [560, 218] width 63 height 12
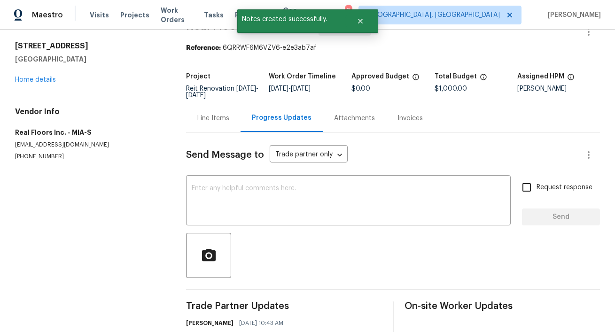
scroll to position [61, 0]
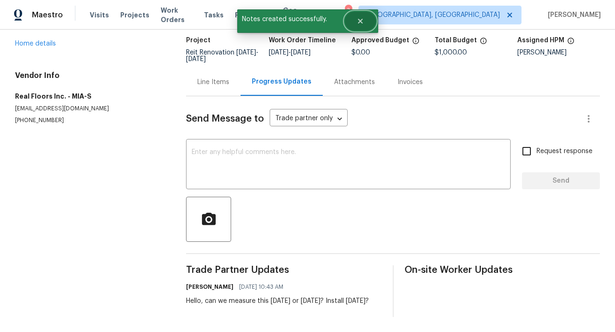
click at [368, 23] on button "Close" at bounding box center [360, 21] width 31 height 19
